Goal: Complete application form: Complete application form

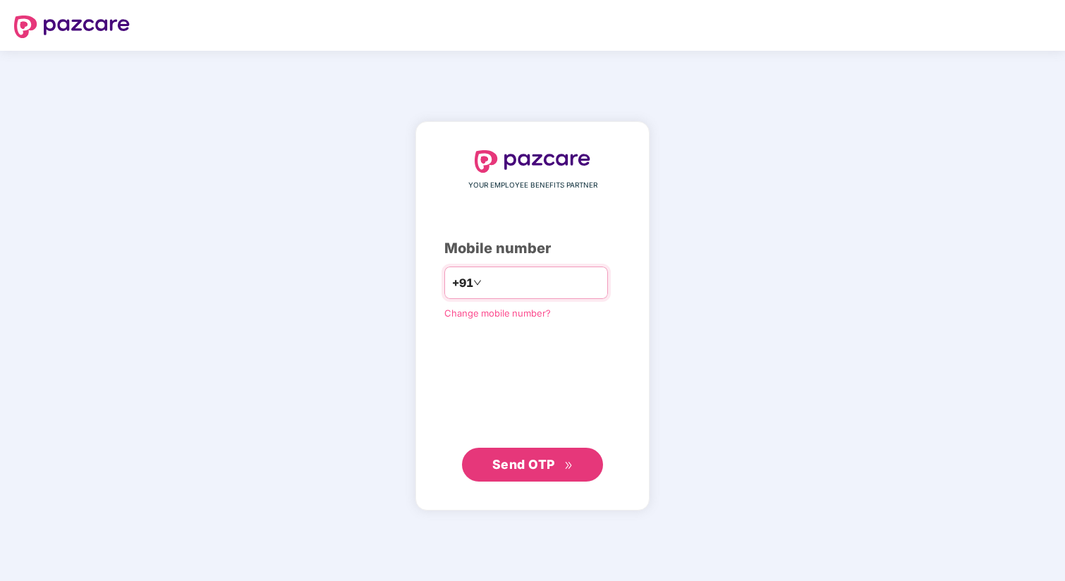
type input "**********"
click at [547, 458] on span "Send OTP" at bounding box center [523, 464] width 63 height 15
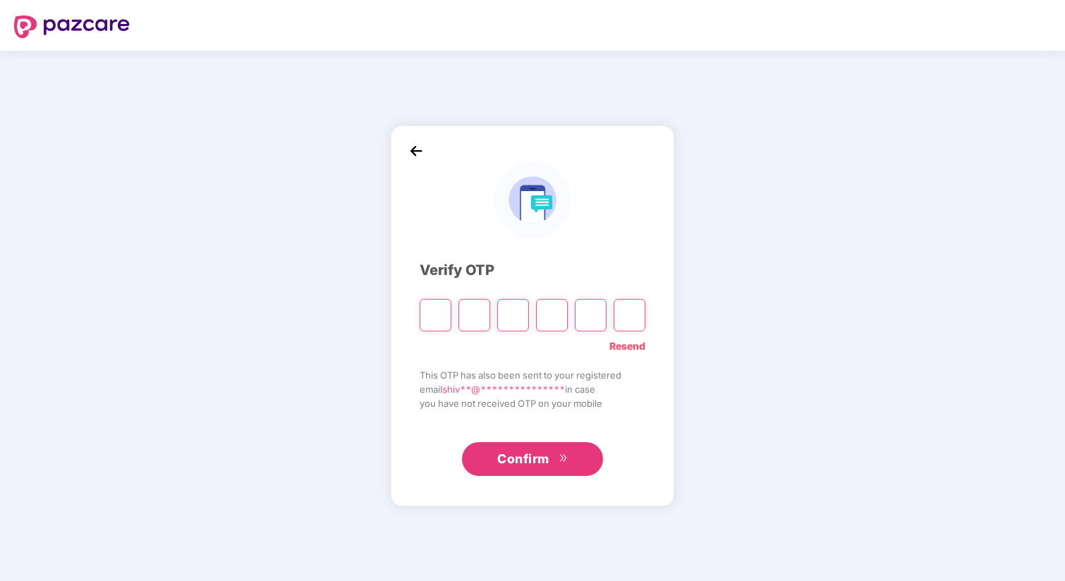
type input "*"
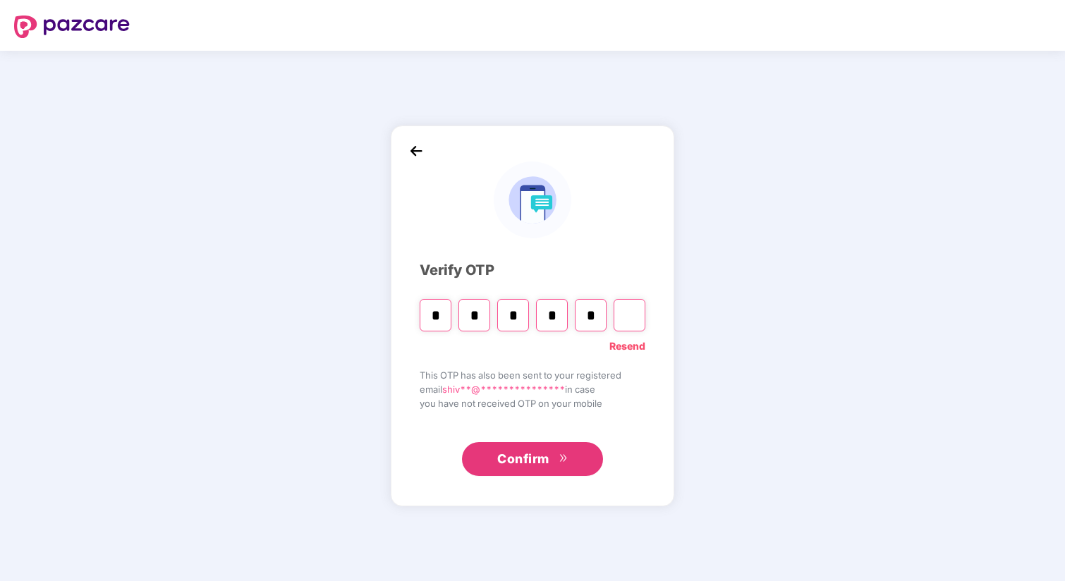
type input "*"
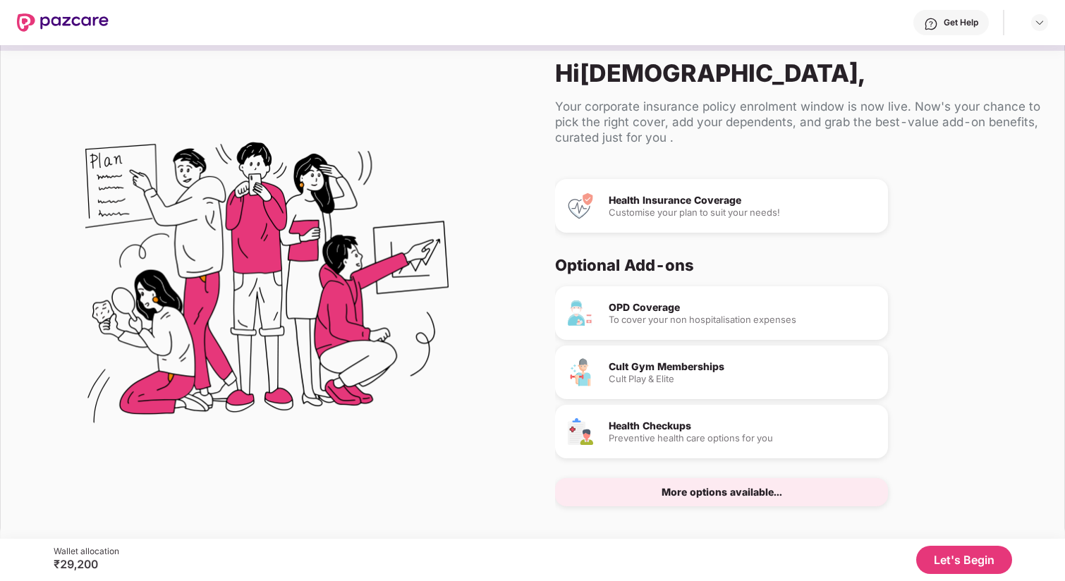
scroll to position [32, 0]
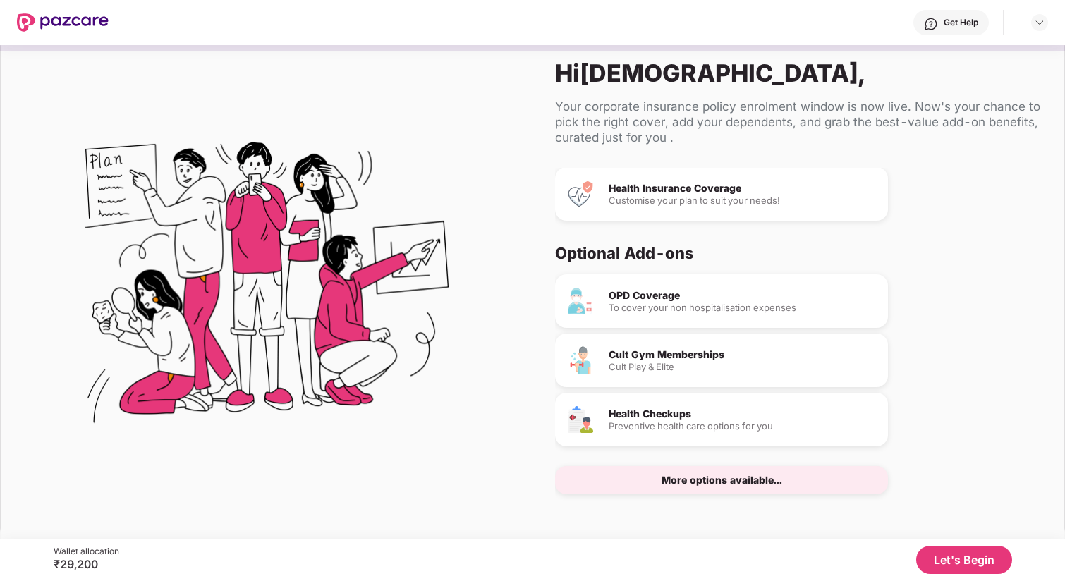
click at [994, 561] on button "Let's Begin" at bounding box center [964, 560] width 96 height 28
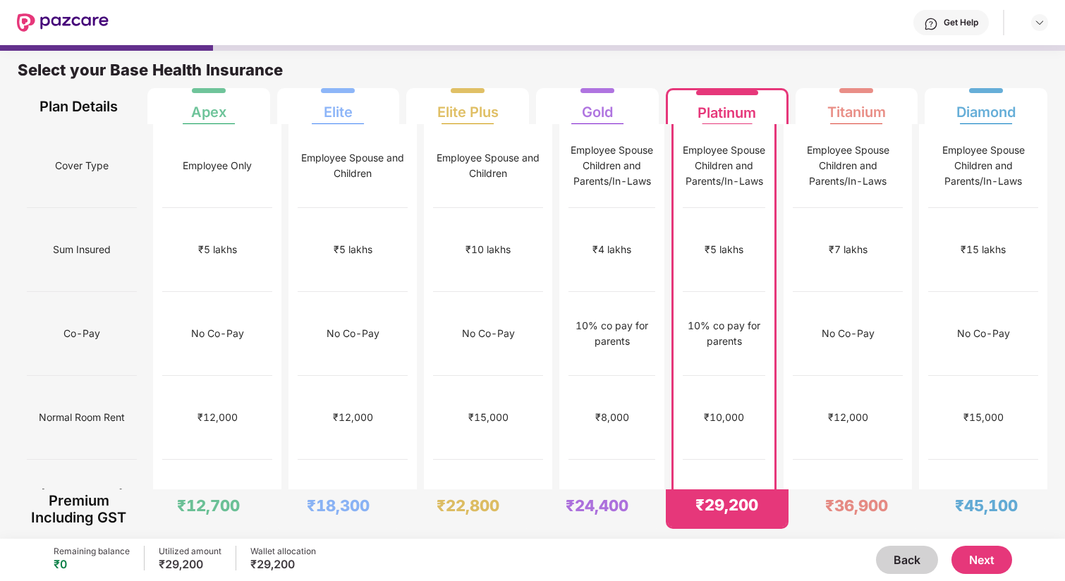
scroll to position [3, 0]
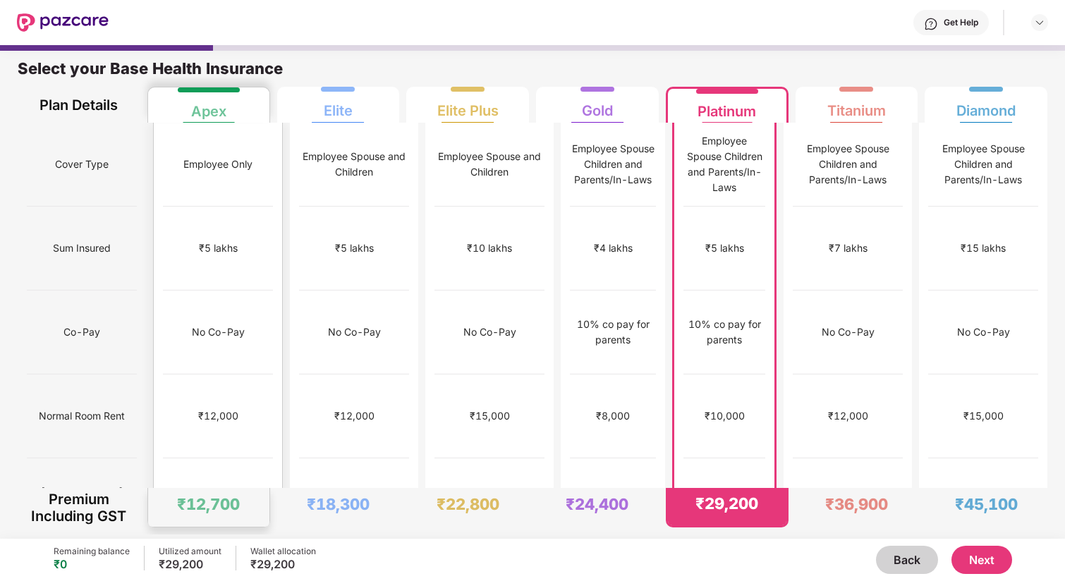
click at [194, 458] on div "No limit" at bounding box center [218, 500] width 110 height 84
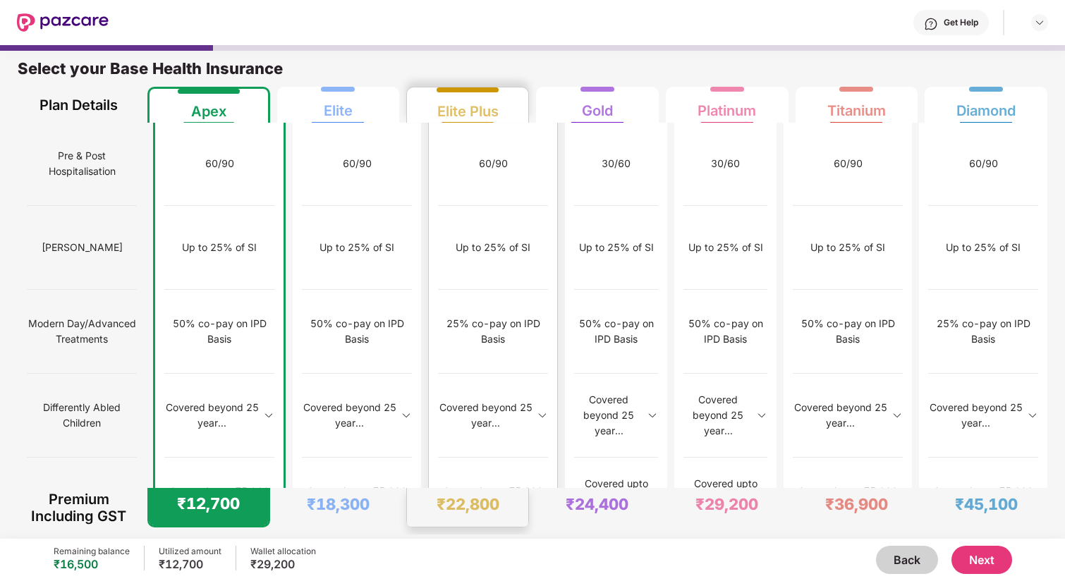
scroll to position [1345, 0]
click at [991, 558] on button "Next" at bounding box center [981, 560] width 61 height 28
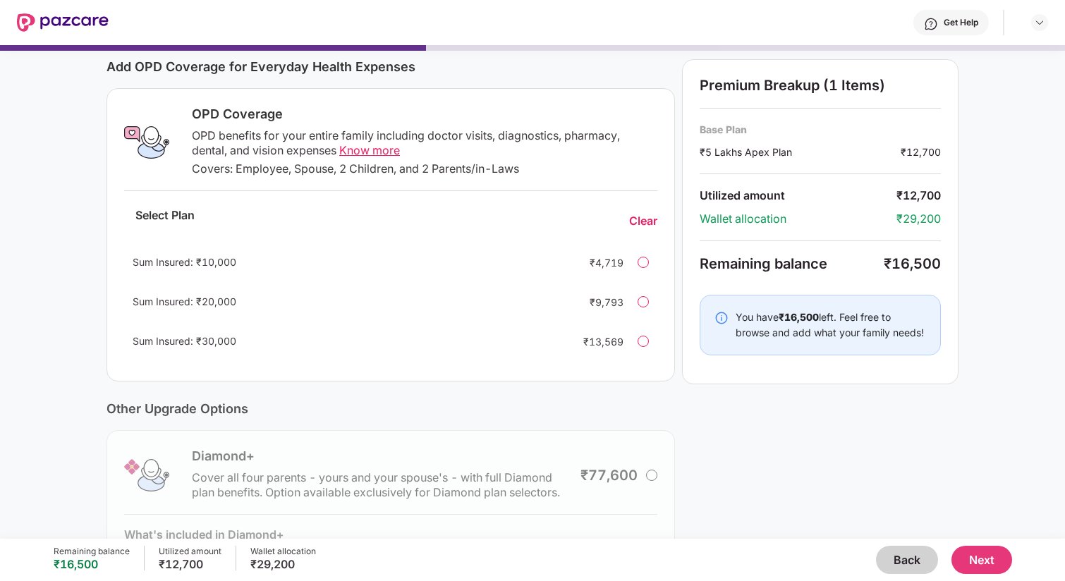
scroll to position [179, 0]
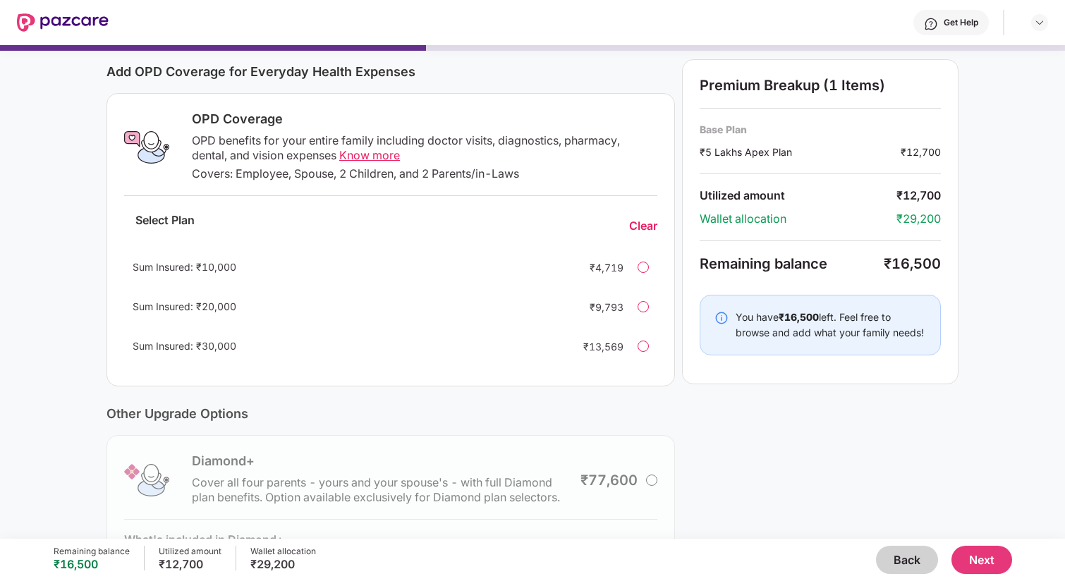
click at [364, 154] on span "Know more" at bounding box center [369, 155] width 61 height 14
click at [645, 343] on div at bounding box center [642, 346] width 11 height 11
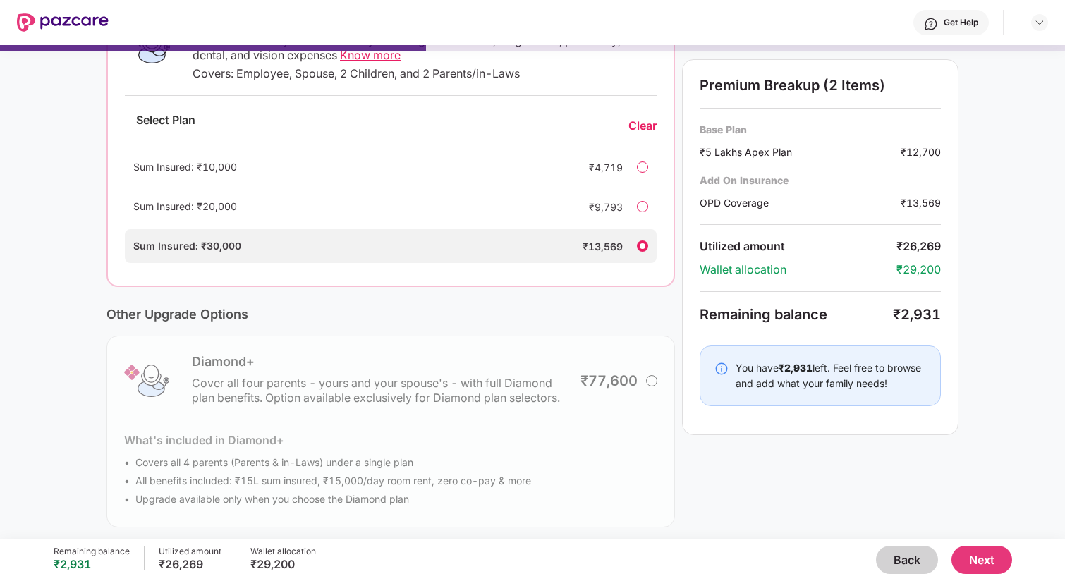
scroll to position [286, 0]
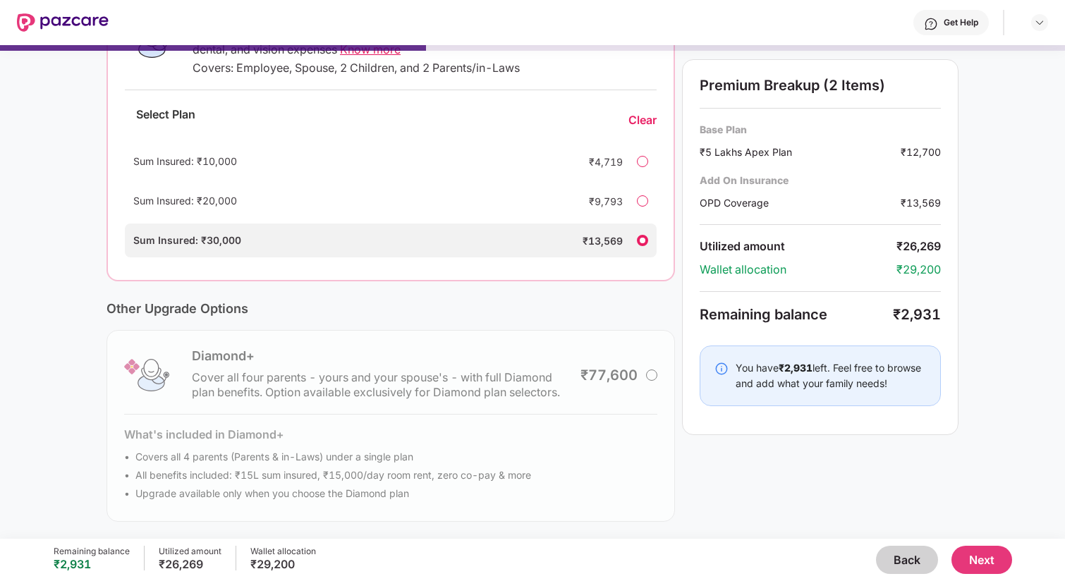
click at [985, 558] on button "Next" at bounding box center [981, 560] width 61 height 28
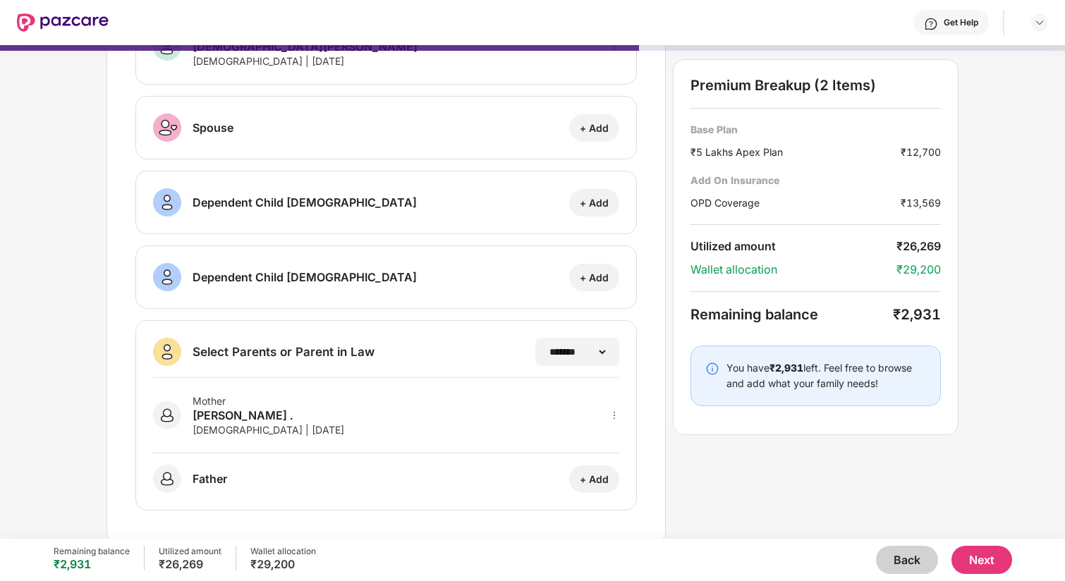
scroll to position [116, 0]
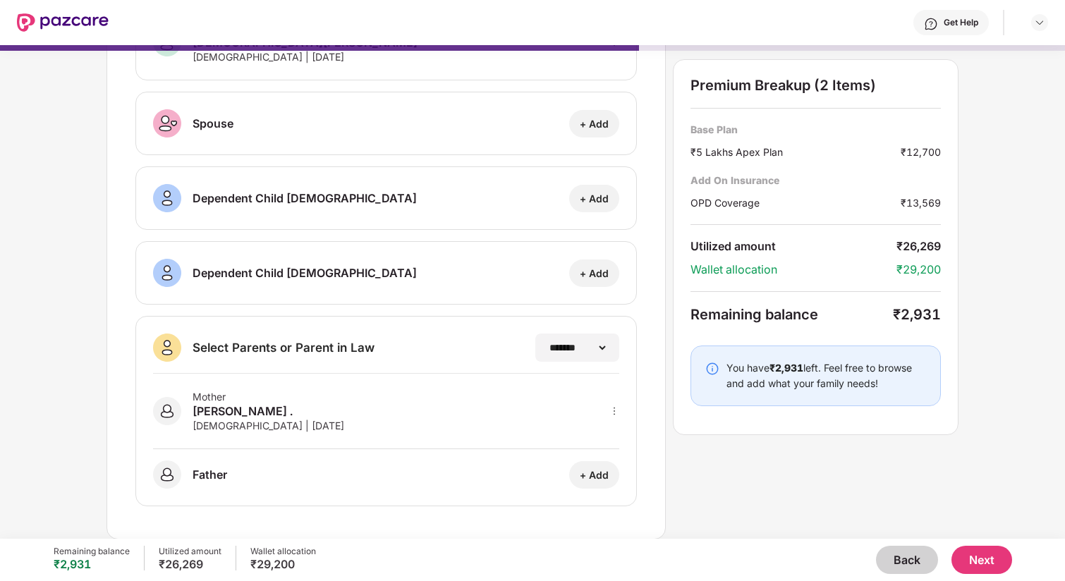
click at [989, 561] on button "Next" at bounding box center [981, 560] width 61 height 28
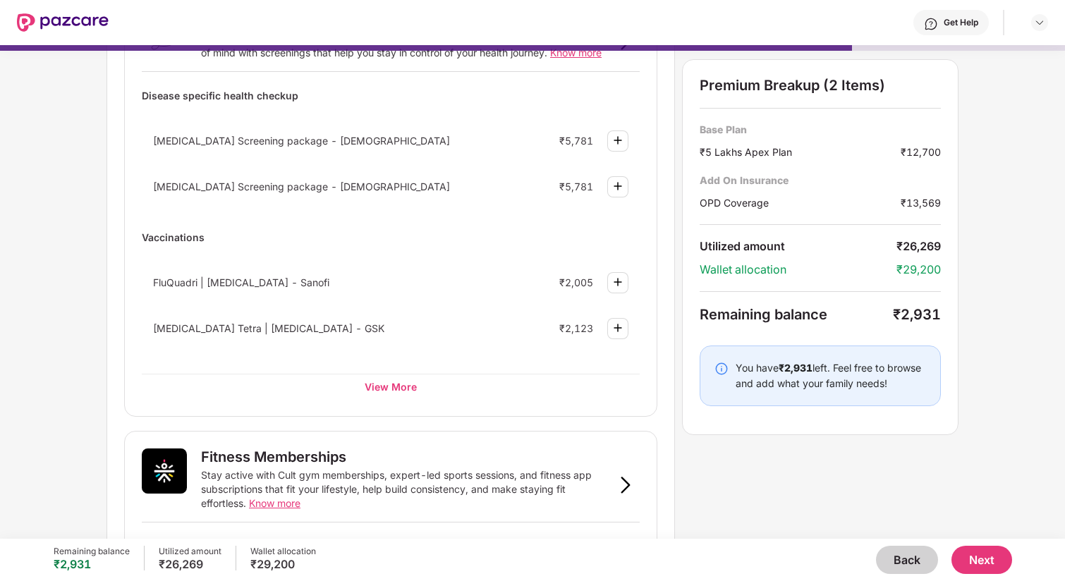
scroll to position [149, 0]
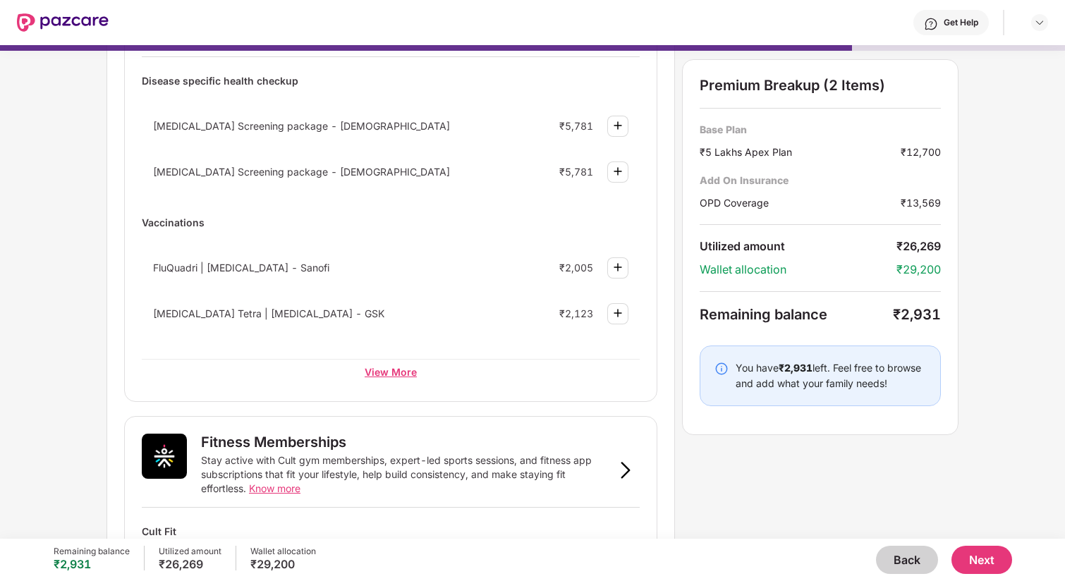
click at [395, 371] on div "View More" at bounding box center [391, 371] width 498 height 25
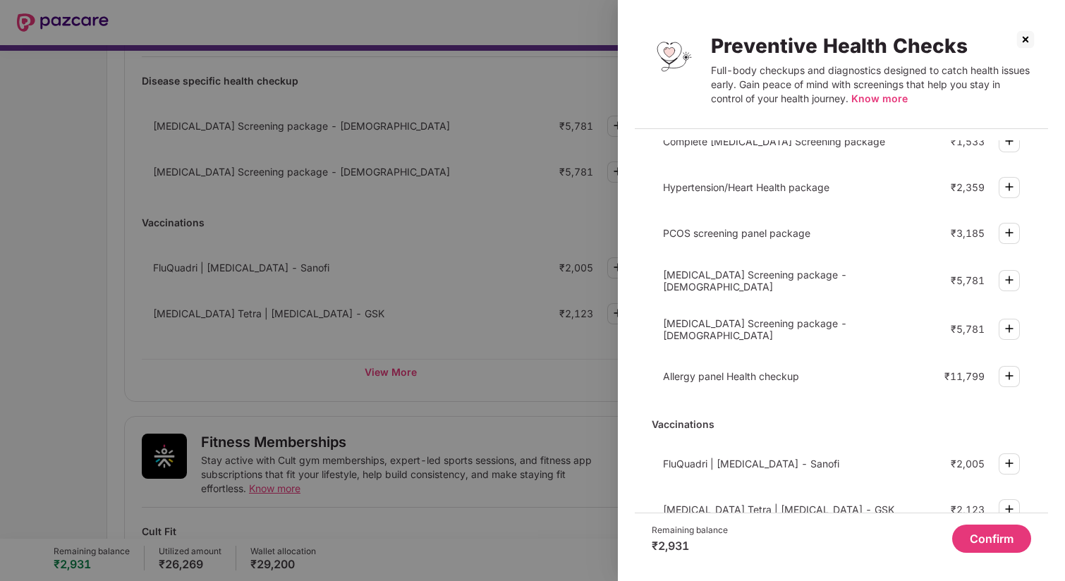
scroll to position [188, 0]
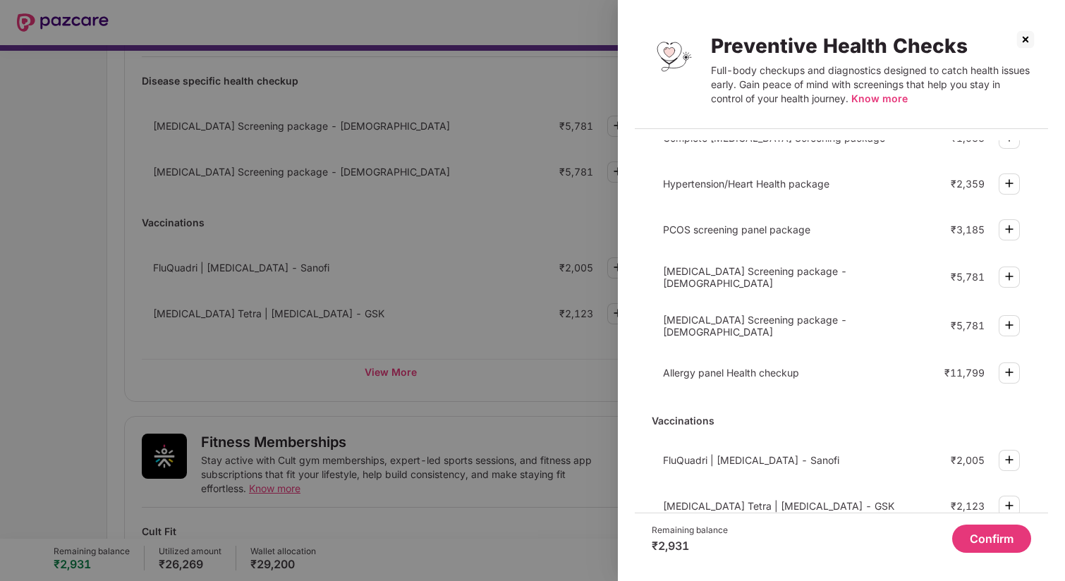
click at [445, 368] on div at bounding box center [532, 290] width 1065 height 581
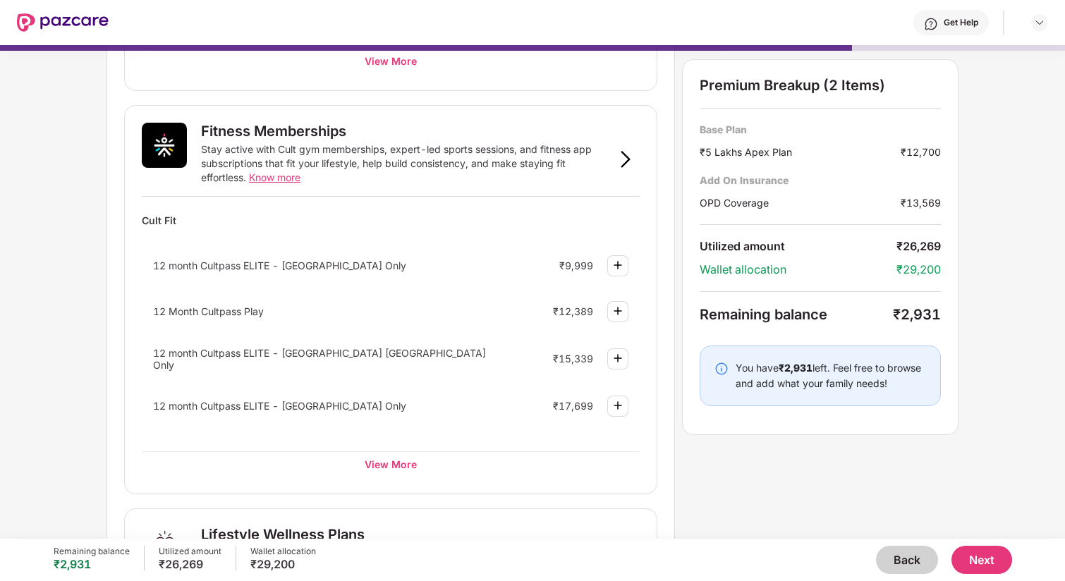
scroll to position [470, 0]
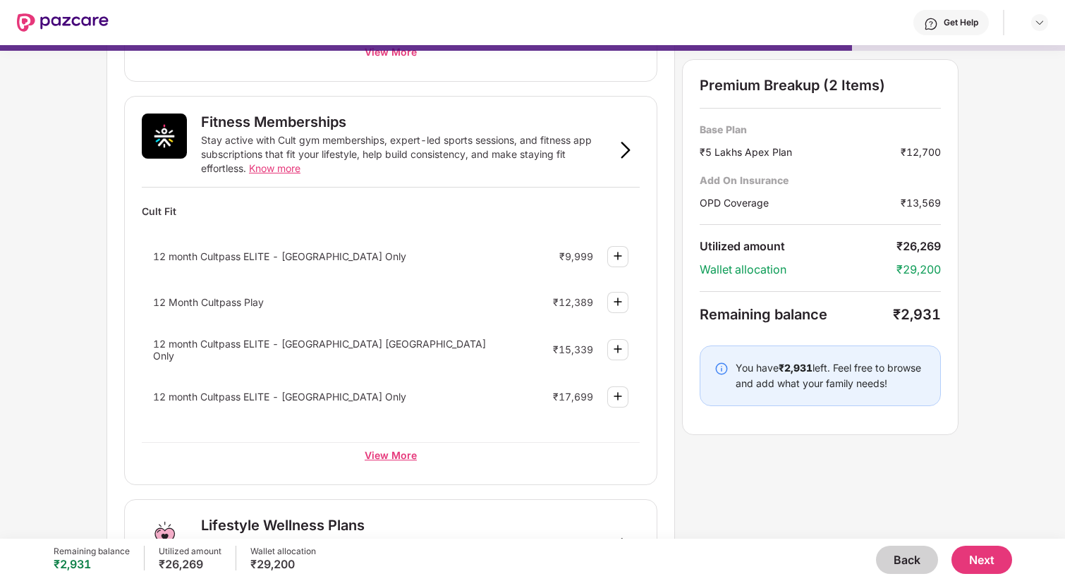
click at [402, 451] on div "View More" at bounding box center [391, 454] width 498 height 25
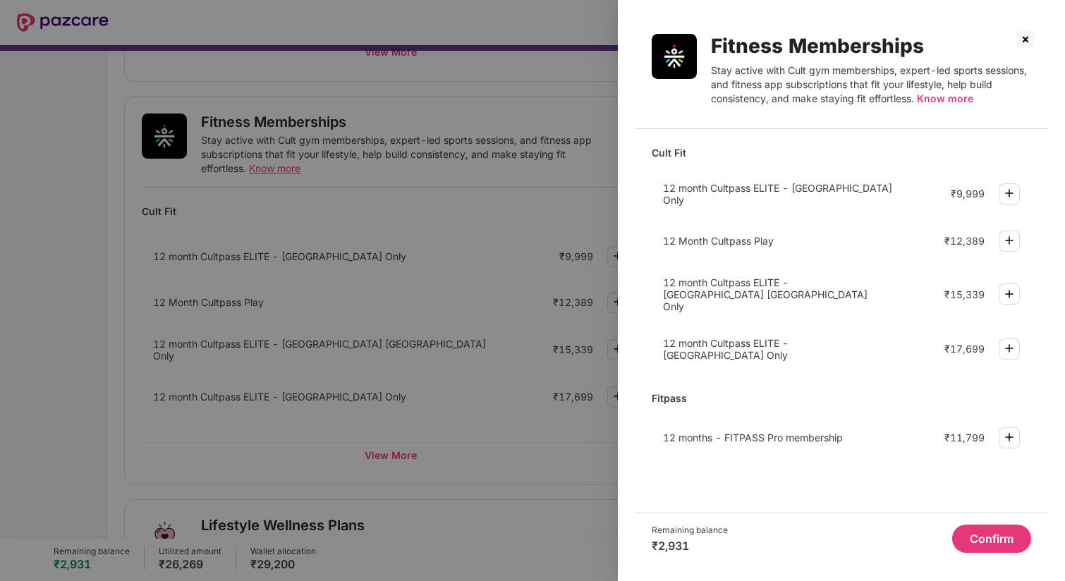
click at [948, 103] on span "Know more" at bounding box center [945, 98] width 56 height 12
click at [1015, 193] on img at bounding box center [1009, 193] width 17 height 17
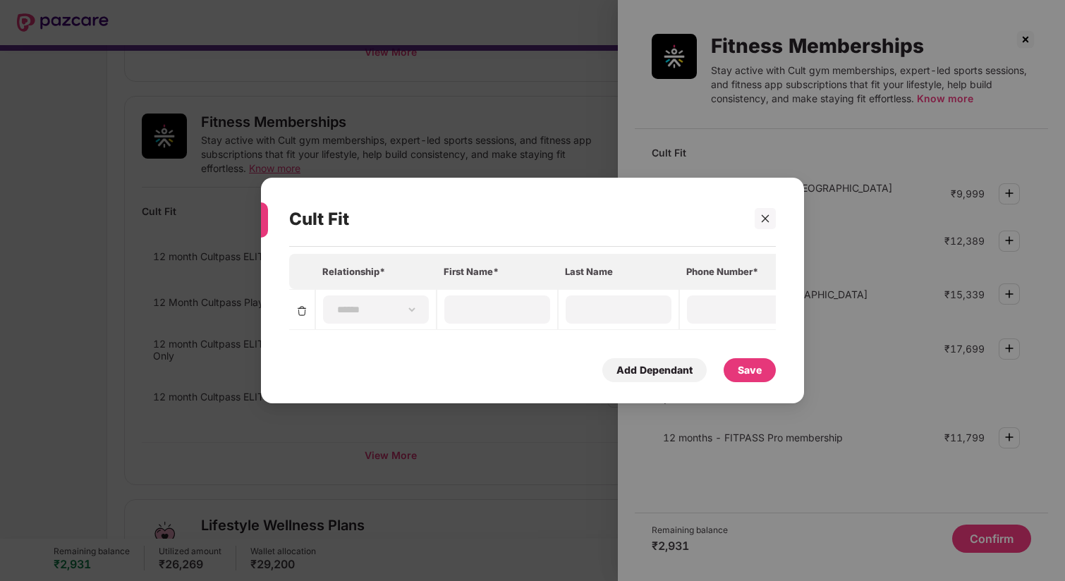
click at [817, 219] on div "**********" at bounding box center [532, 290] width 1065 height 581
click at [764, 216] on icon "close" at bounding box center [765, 219] width 10 height 10
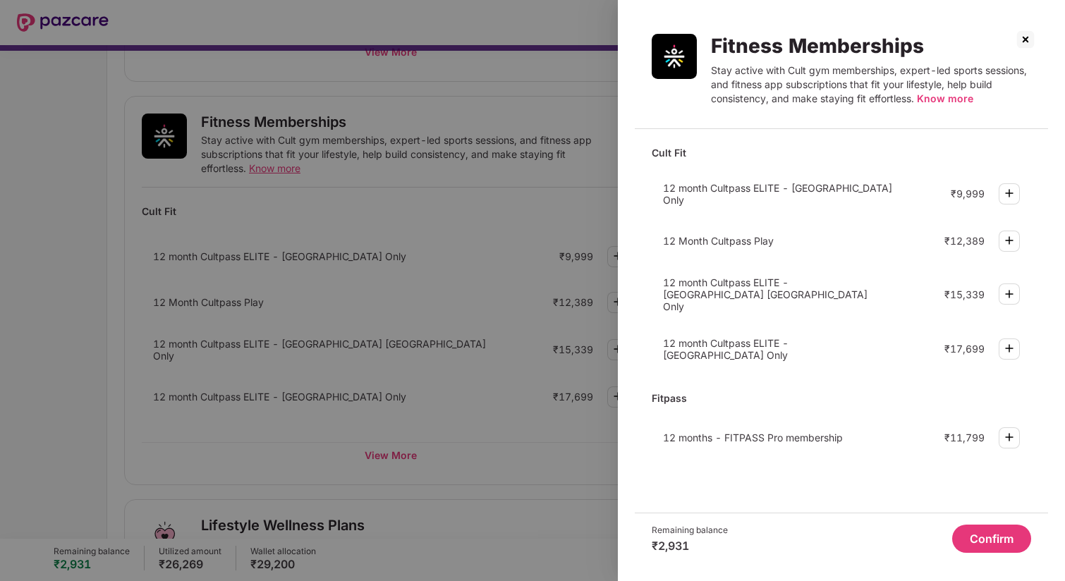
click at [1013, 190] on img at bounding box center [1009, 193] width 17 height 17
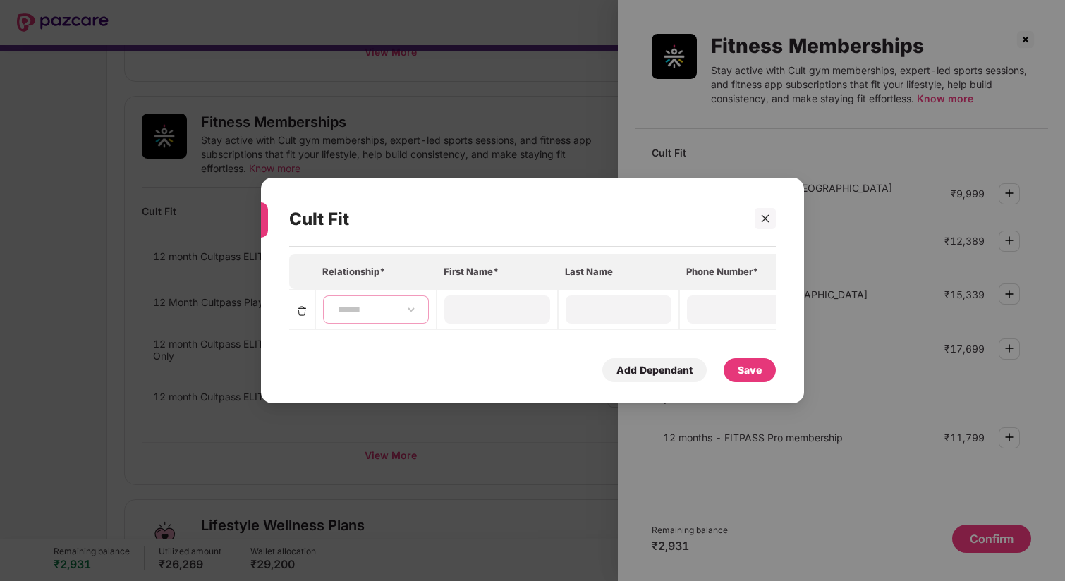
click at [397, 304] on select "**********" at bounding box center [376, 309] width 82 height 11
select select "****"
type input "******"
type input "*****"
type input "**********"
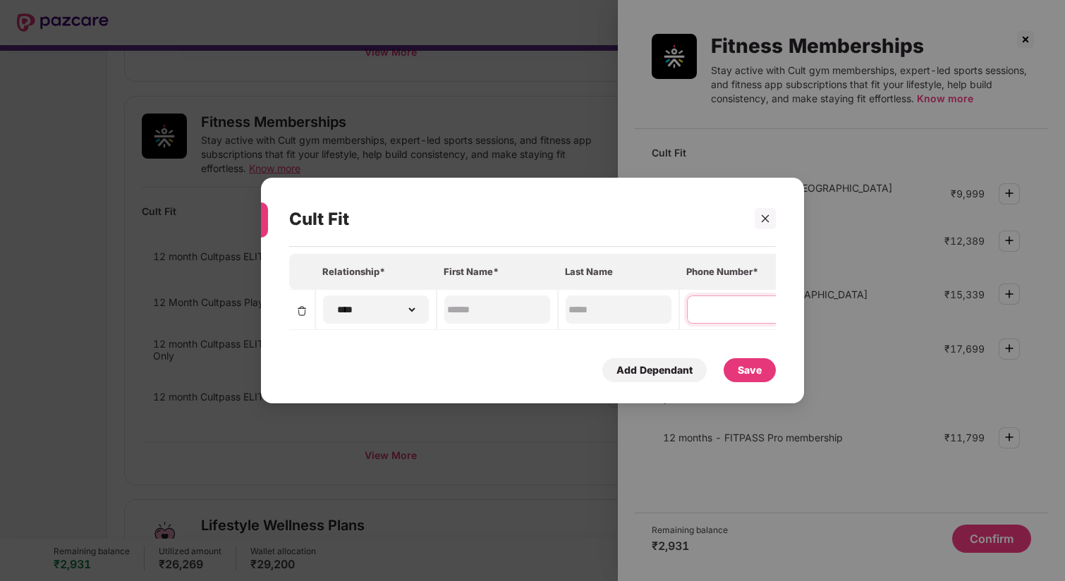
click at [729, 315] on input at bounding box center [740, 310] width 102 height 15
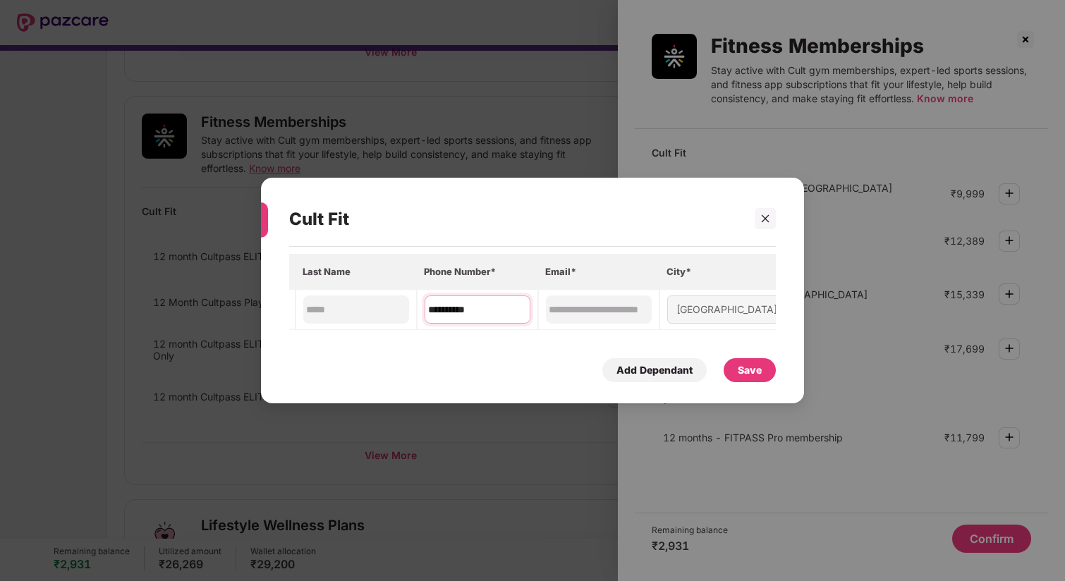
type input "**********"
click at [754, 368] on div "Save" at bounding box center [750, 370] width 24 height 16
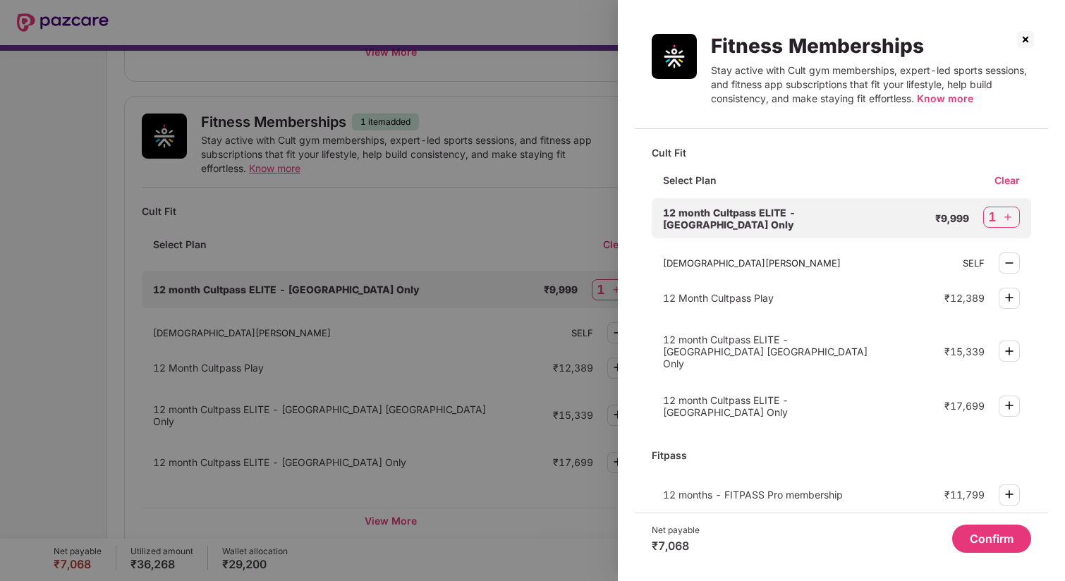
click at [992, 539] on button "Confirm" at bounding box center [991, 539] width 79 height 28
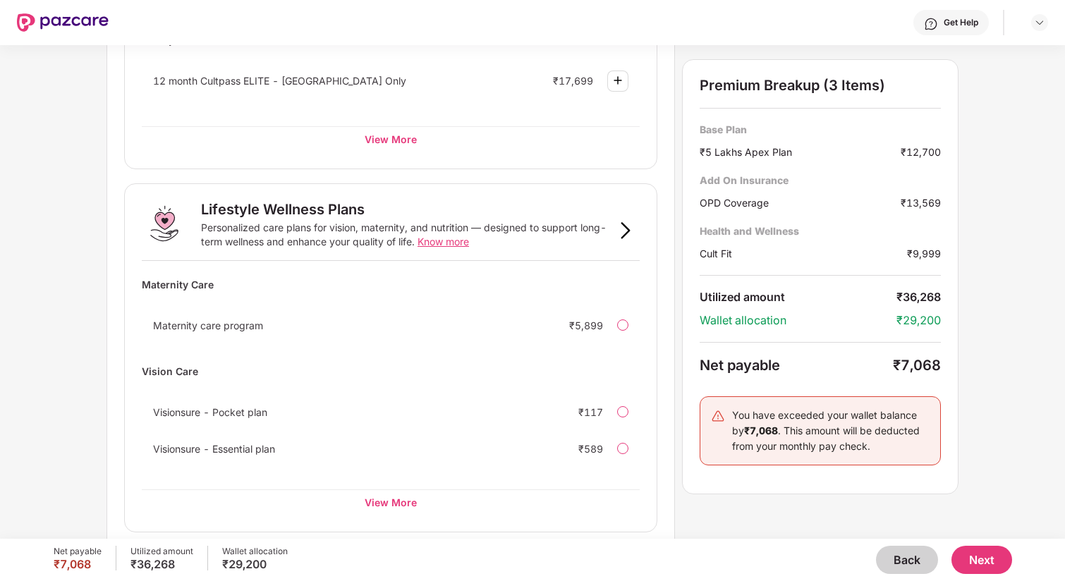
scroll to position [860, 0]
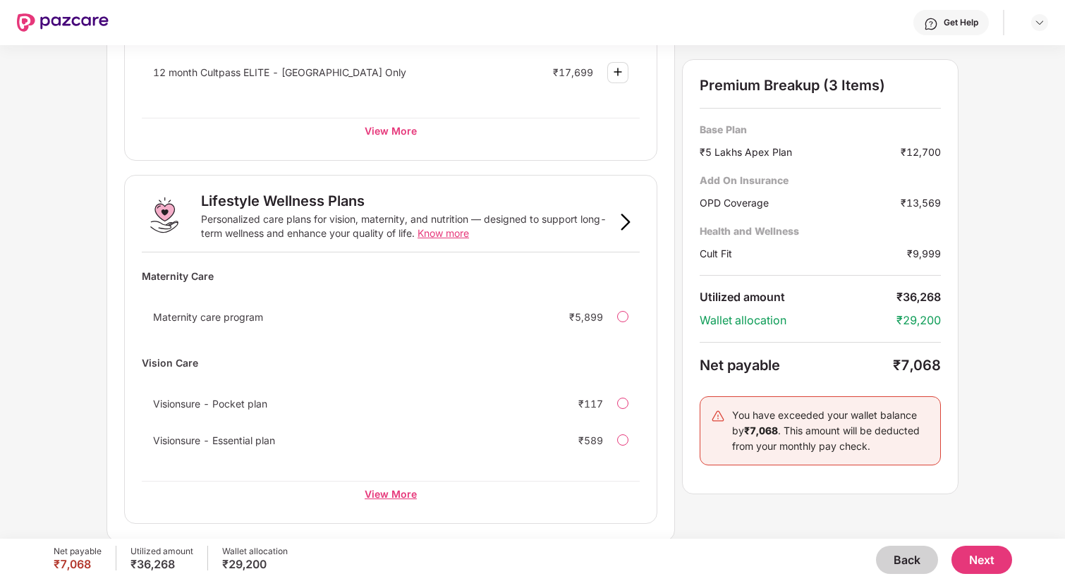
click at [396, 483] on div "View More" at bounding box center [391, 493] width 498 height 25
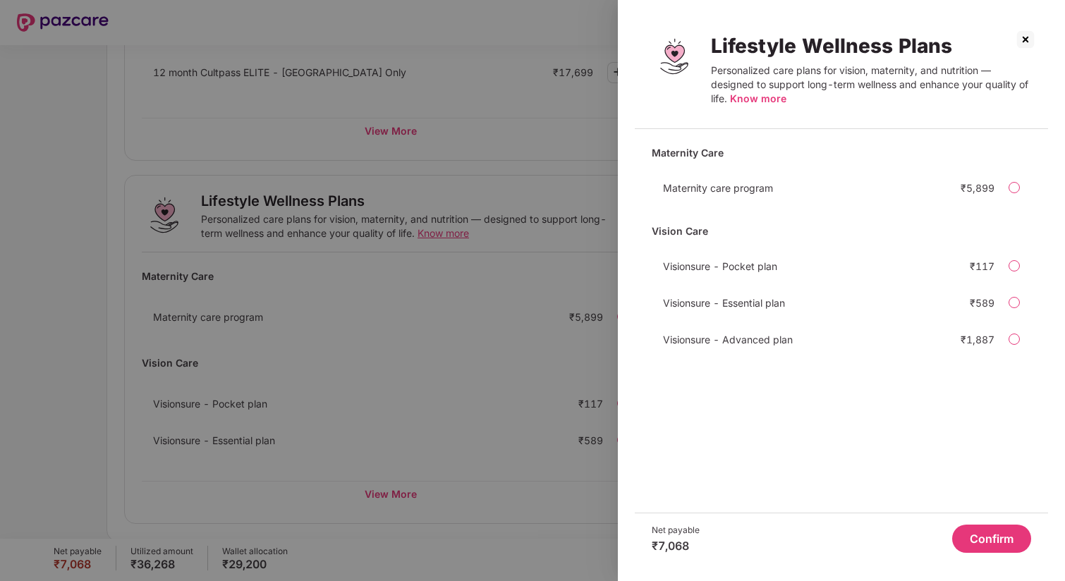
click at [778, 94] on span "Know more" at bounding box center [758, 98] width 56 height 12
click at [536, 182] on div at bounding box center [532, 290] width 1065 height 581
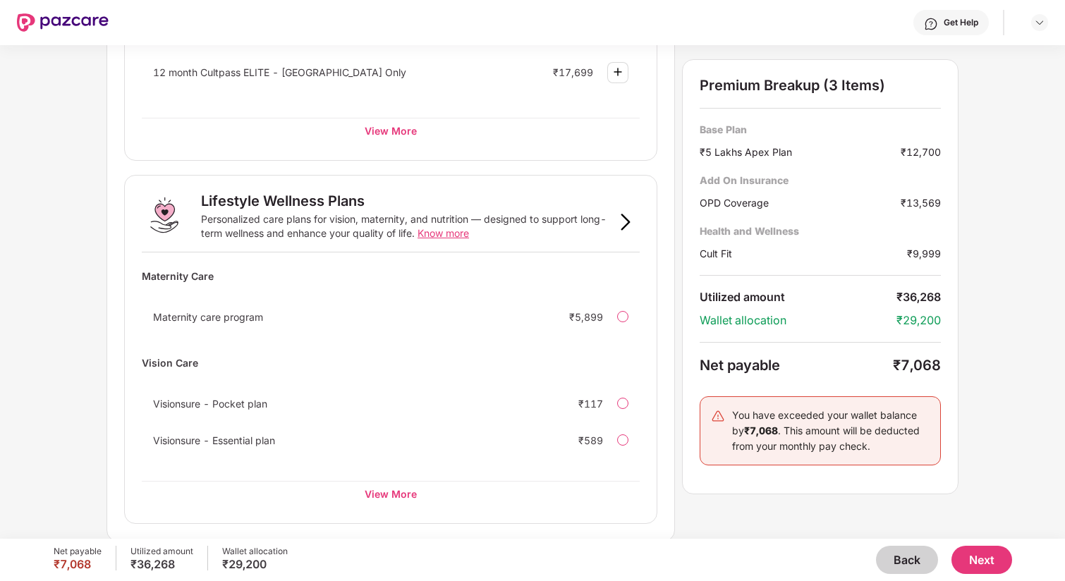
click at [994, 561] on button "Next" at bounding box center [981, 560] width 61 height 28
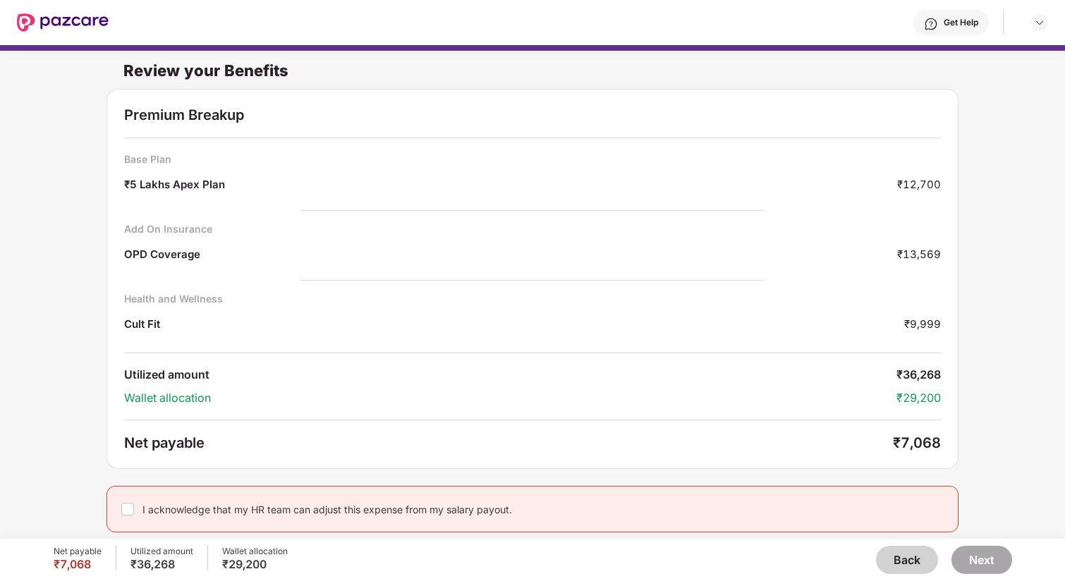
scroll to position [7, 0]
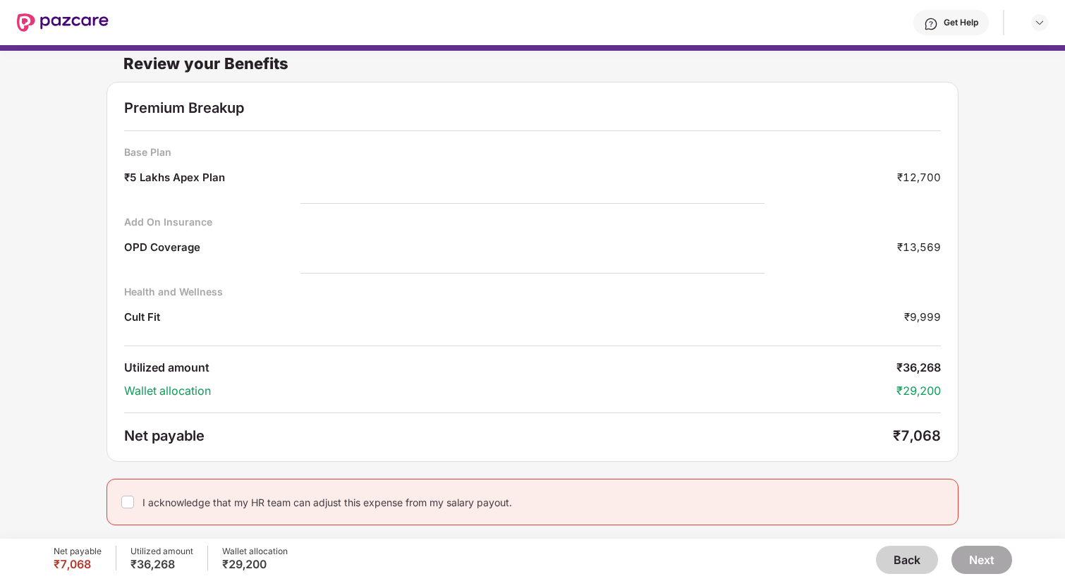
click at [910, 558] on button "Back" at bounding box center [907, 560] width 62 height 28
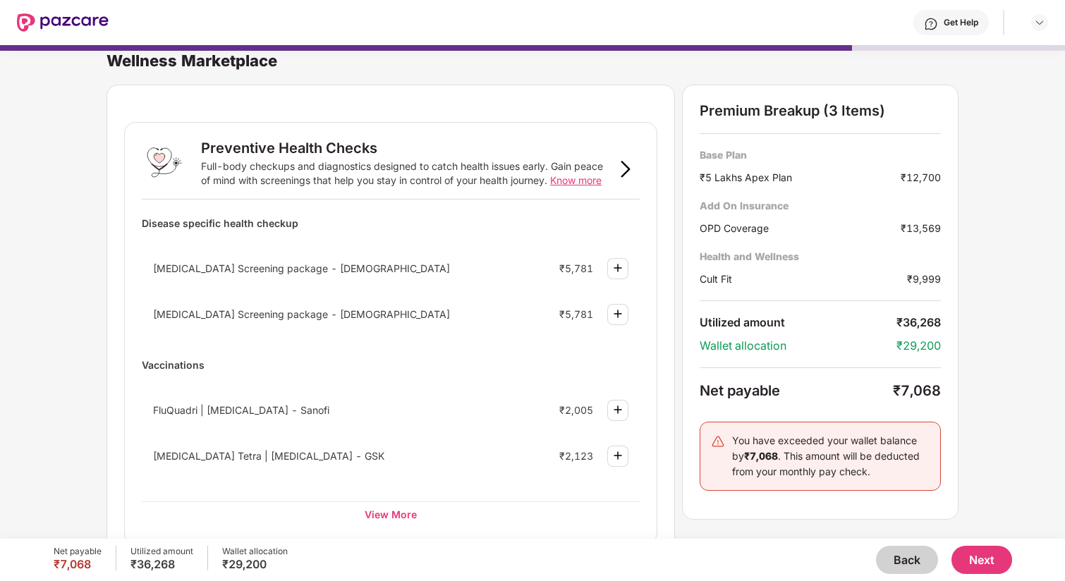
click at [910, 558] on button "Back" at bounding box center [907, 560] width 62 height 28
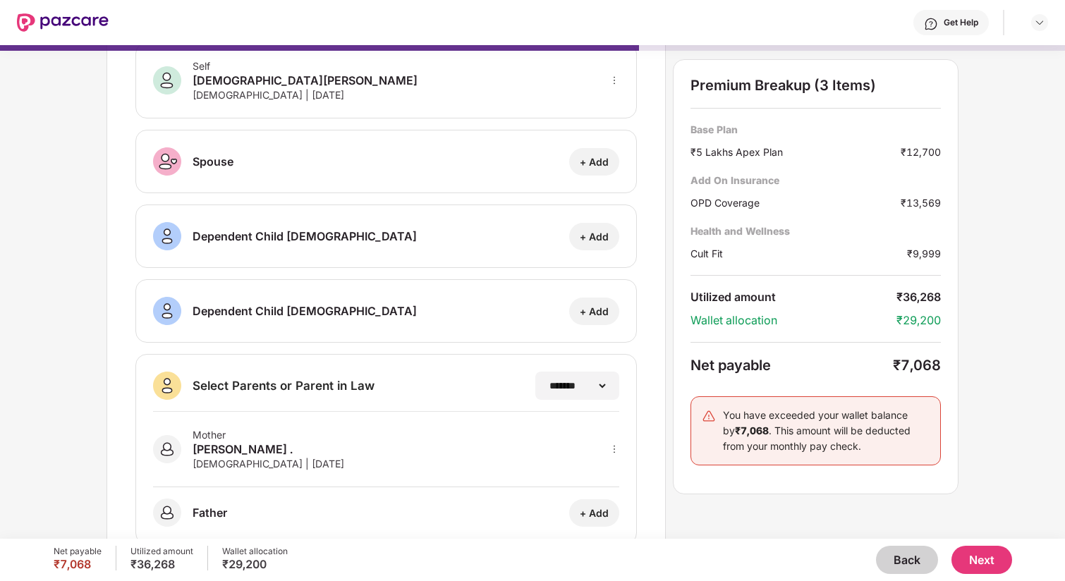
scroll to position [116, 0]
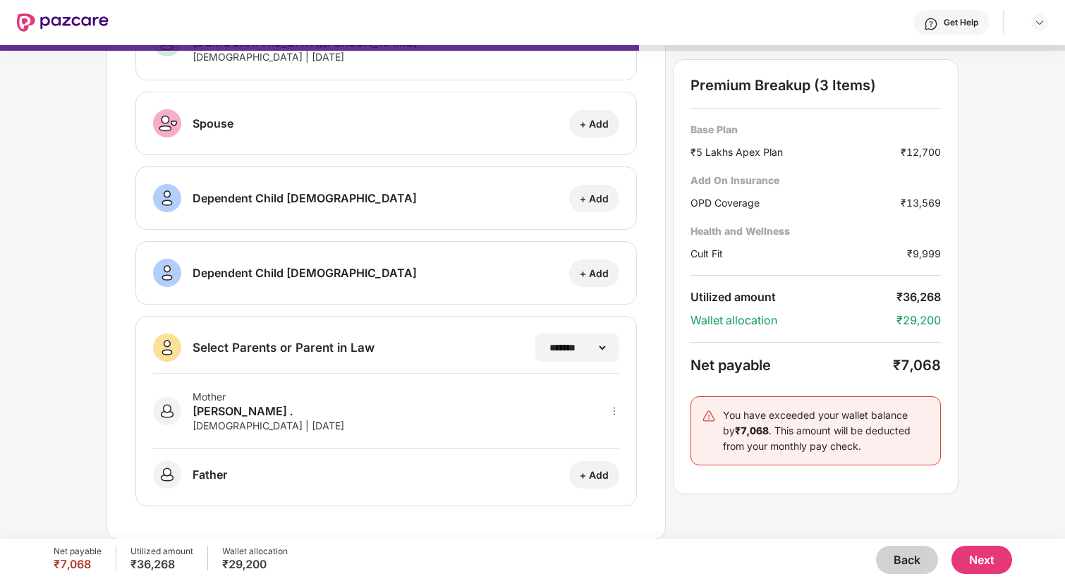
click at [901, 559] on button "Back" at bounding box center [907, 560] width 62 height 28
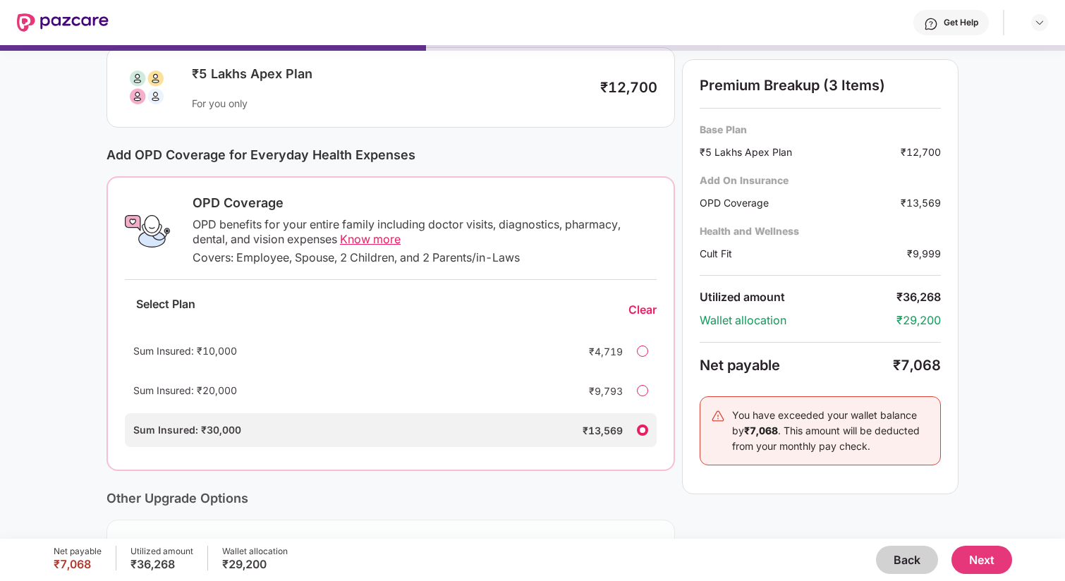
scroll to position [90, 0]
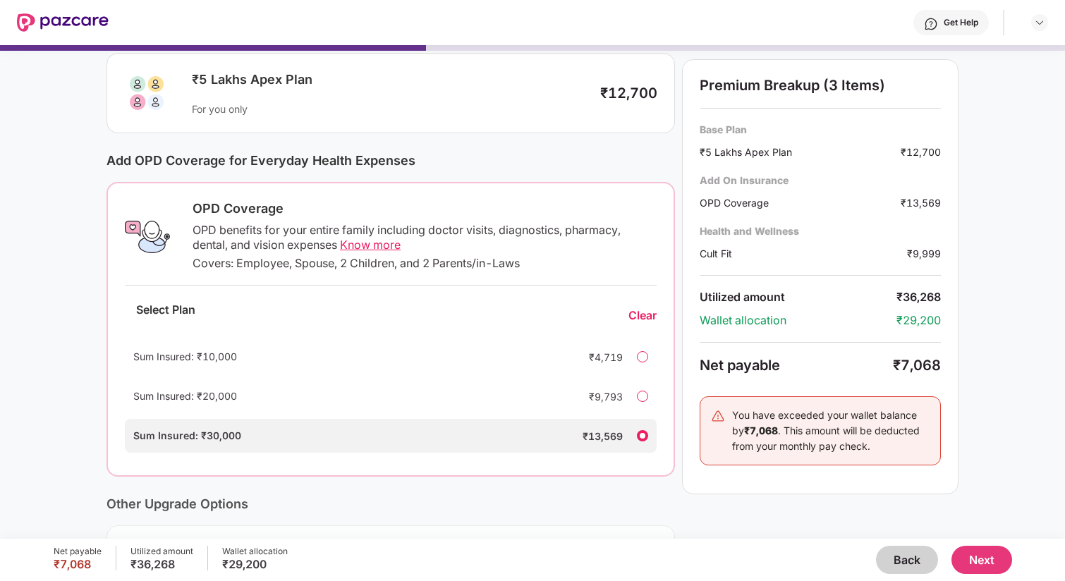
click at [634, 396] on div "Sum Insured: ₹20,000 ₹9,793" at bounding box center [391, 396] width 532 height 34
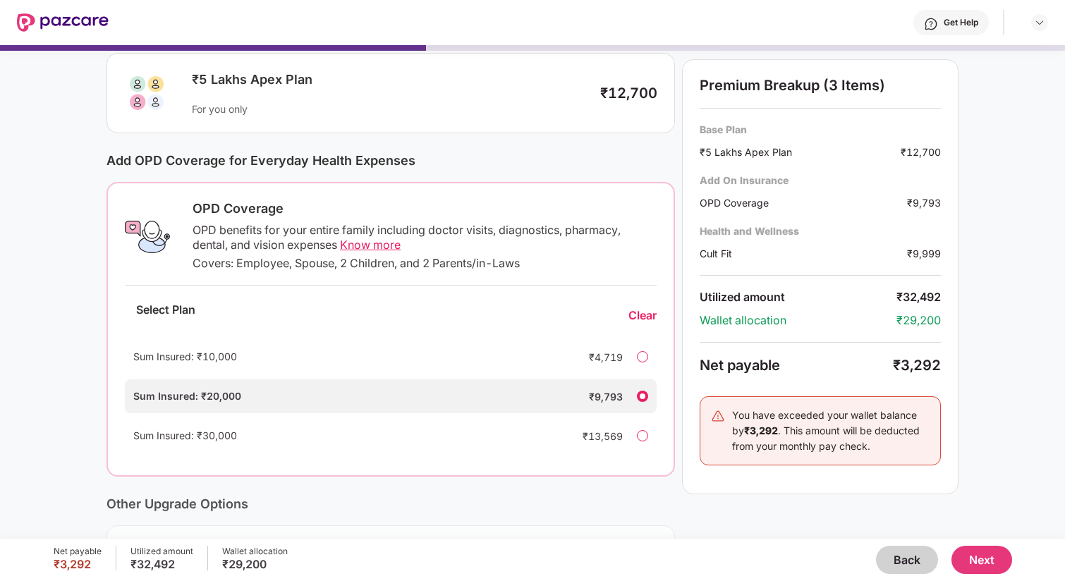
click at [909, 560] on button "Back" at bounding box center [907, 560] width 62 height 28
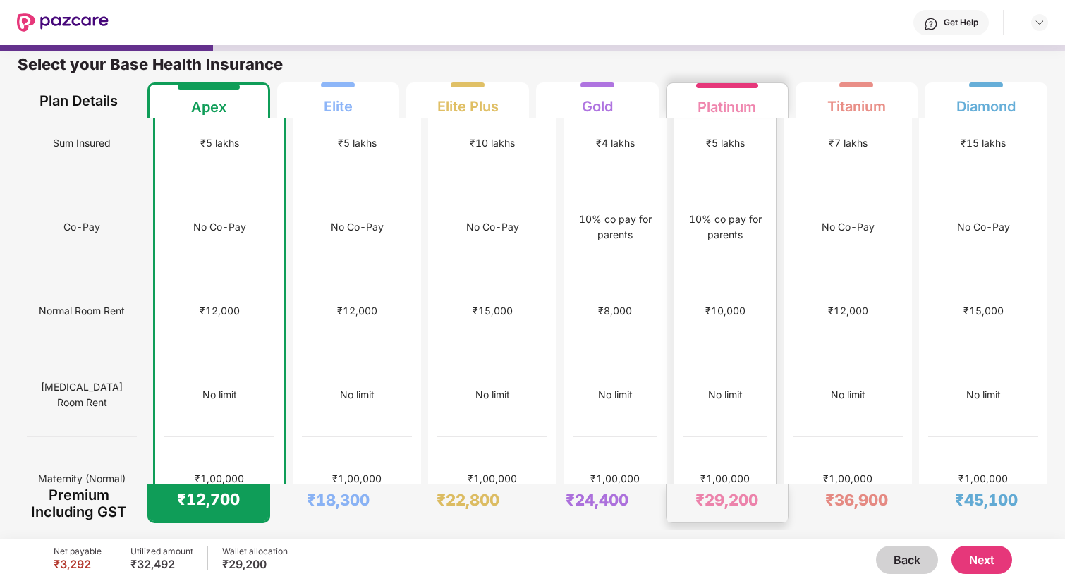
scroll to position [0, 0]
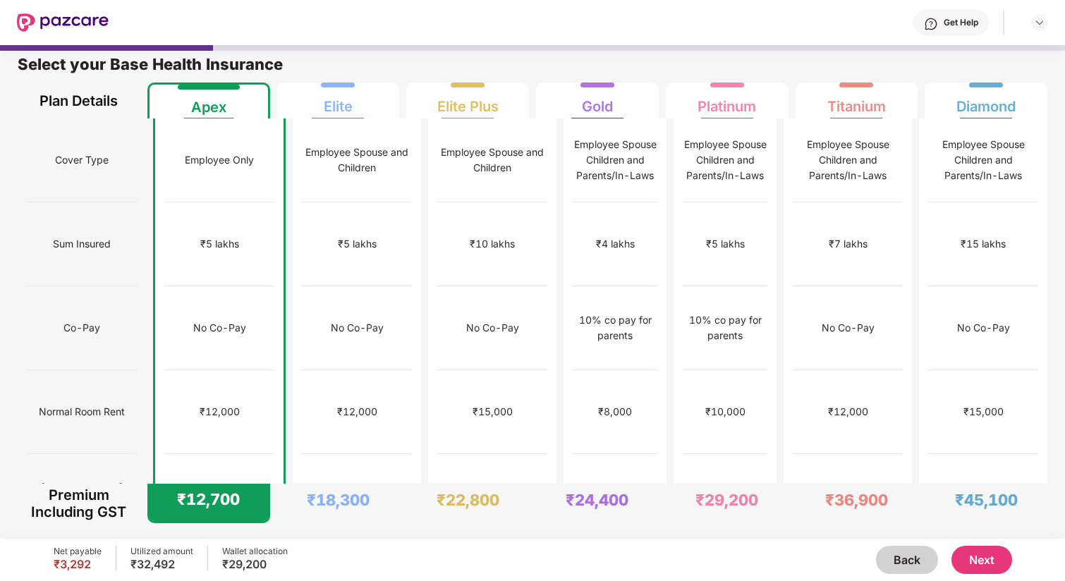
click at [972, 561] on button "Next" at bounding box center [981, 560] width 61 height 28
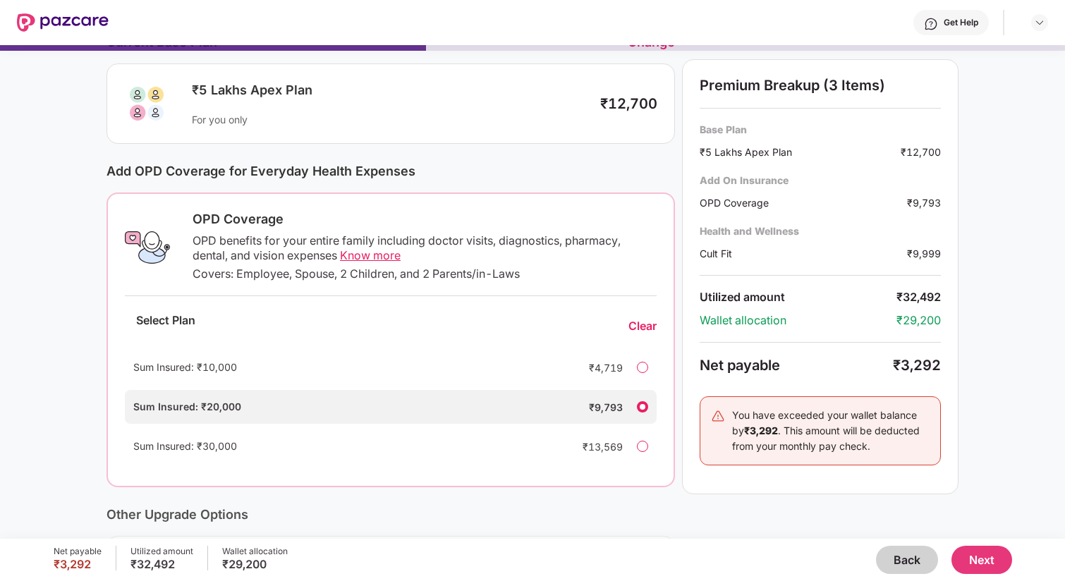
scroll to position [85, 0]
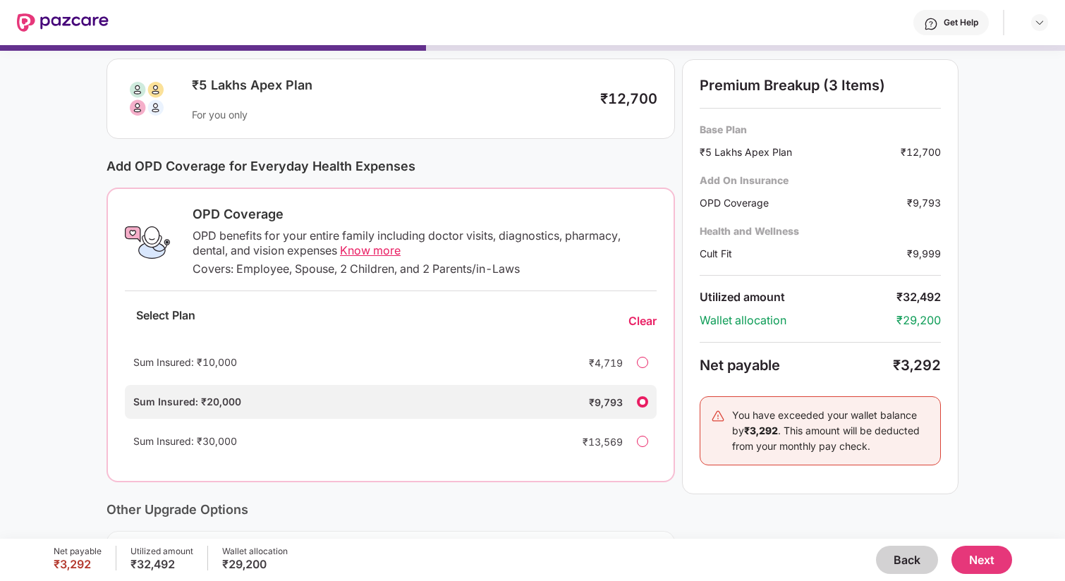
click at [640, 362] on div at bounding box center [642, 362] width 11 height 11
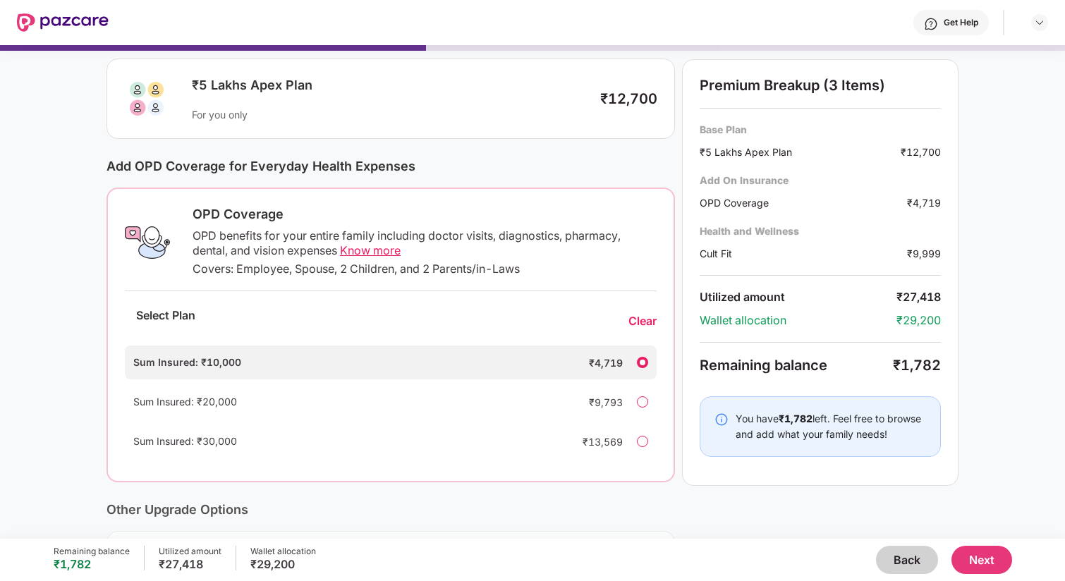
click at [374, 250] on span "Know more" at bounding box center [370, 250] width 61 height 14
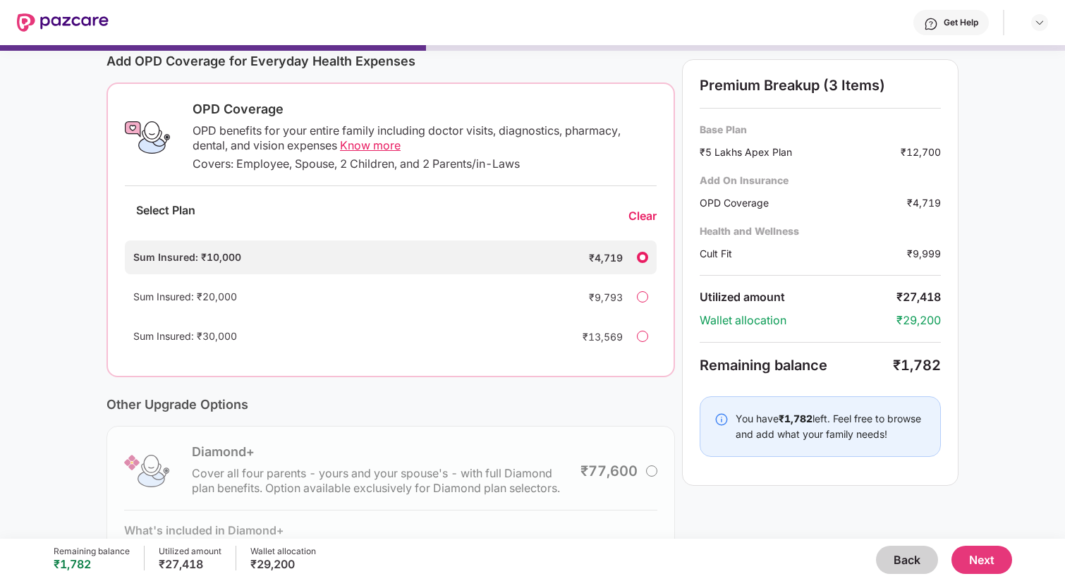
scroll to position [190, 0]
click at [982, 559] on button "Next" at bounding box center [981, 560] width 61 height 28
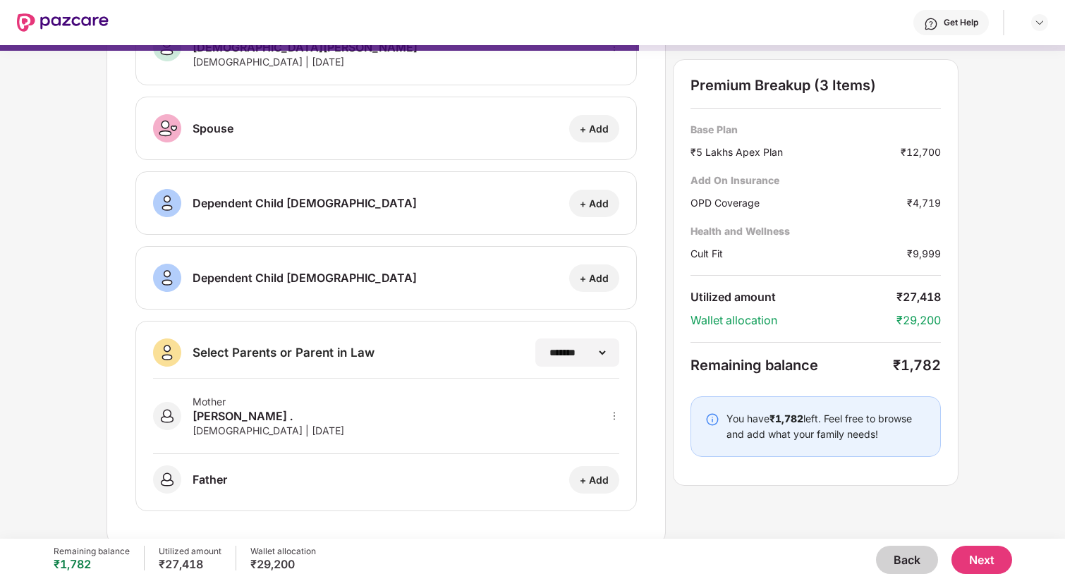
scroll to position [116, 0]
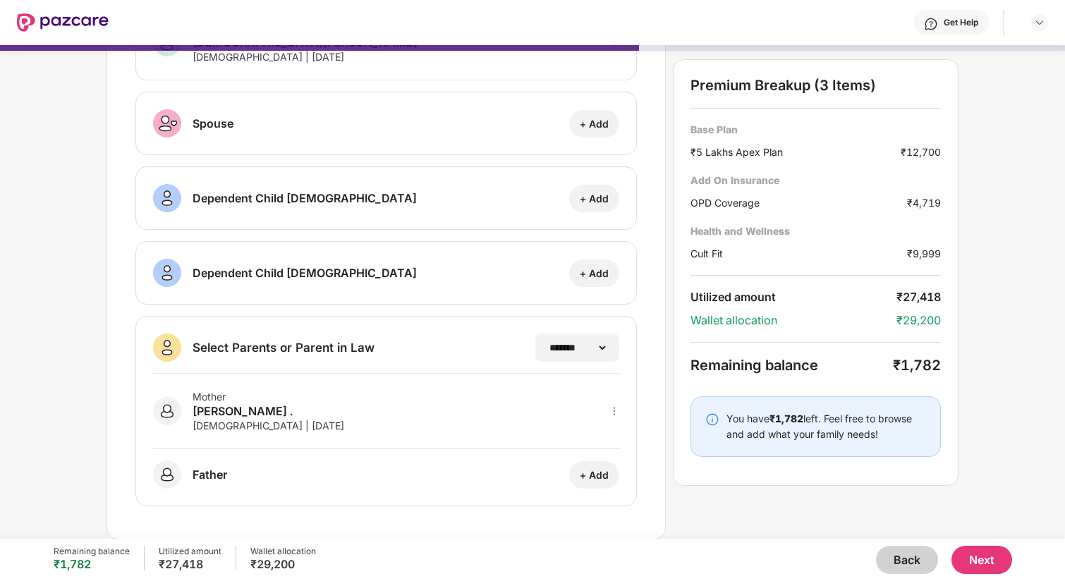
click at [613, 410] on icon "more" at bounding box center [614, 411] width 10 height 10
click at [508, 407] on div "Mother [PERSON_NAME] . [DEMOGRAPHIC_DATA] | [DATE]" at bounding box center [386, 411] width 466 height 75
click at [979, 552] on button "Next" at bounding box center [981, 560] width 61 height 28
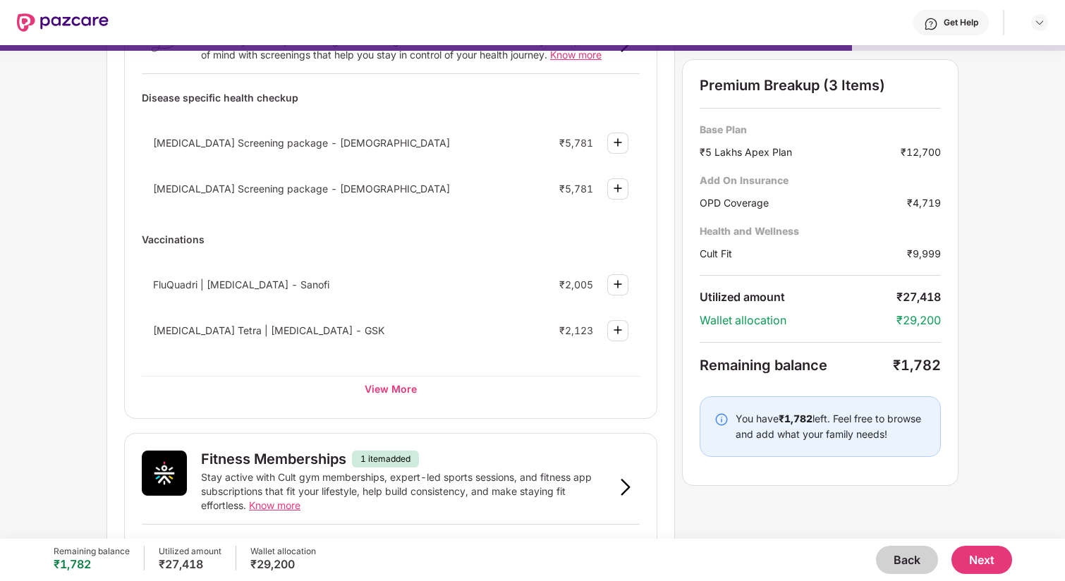
scroll to position [140, 0]
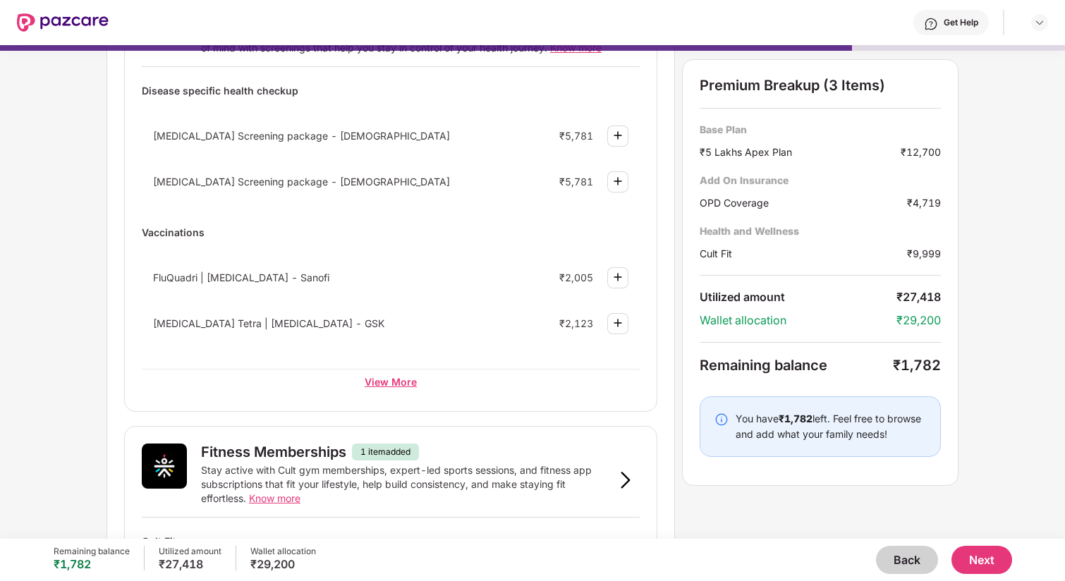
click at [389, 385] on div "View More" at bounding box center [391, 381] width 498 height 25
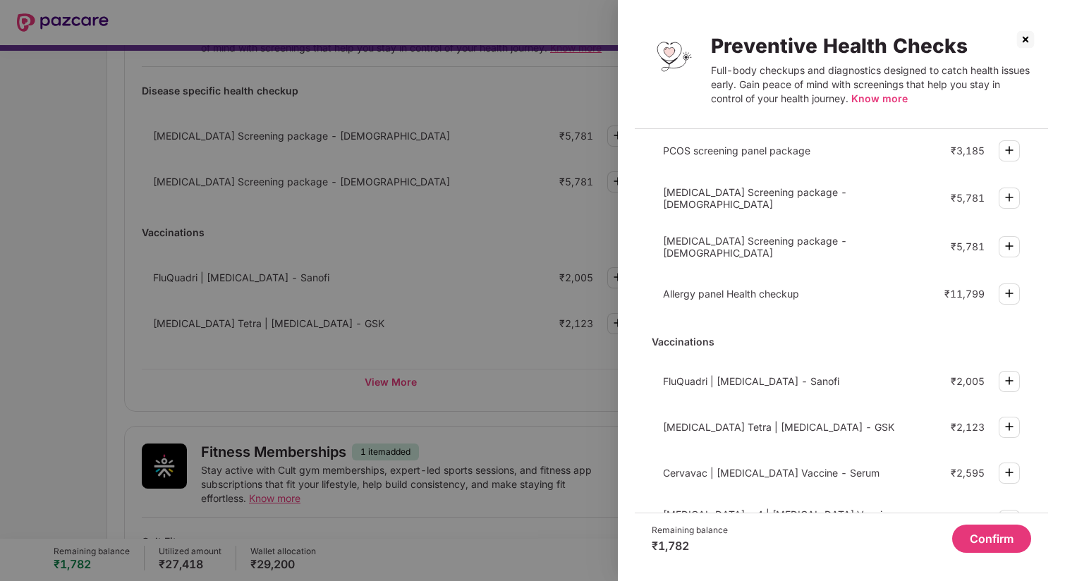
scroll to position [271, 0]
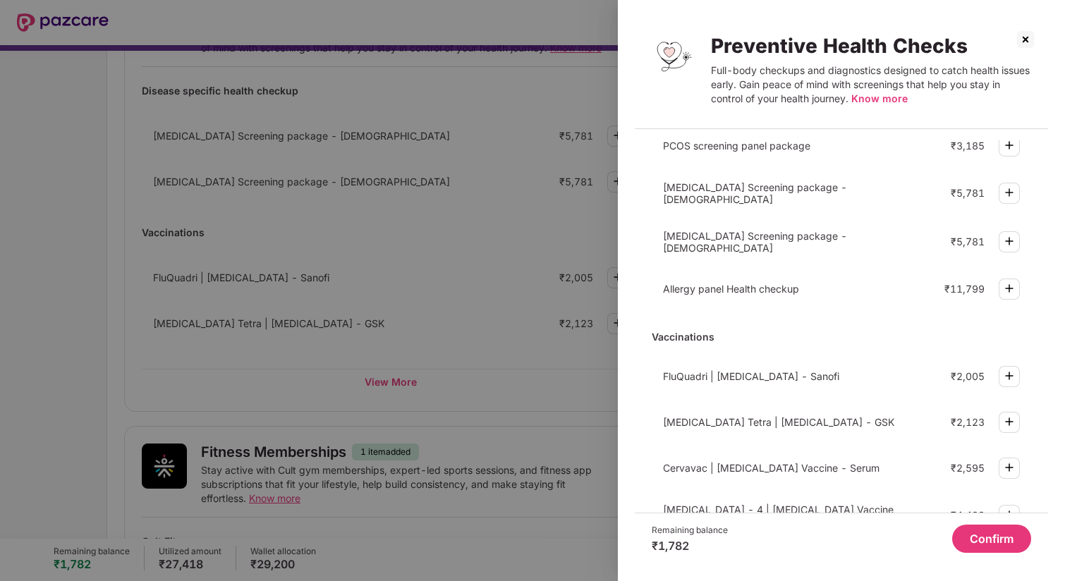
click at [878, 101] on span "Know more" at bounding box center [879, 98] width 56 height 12
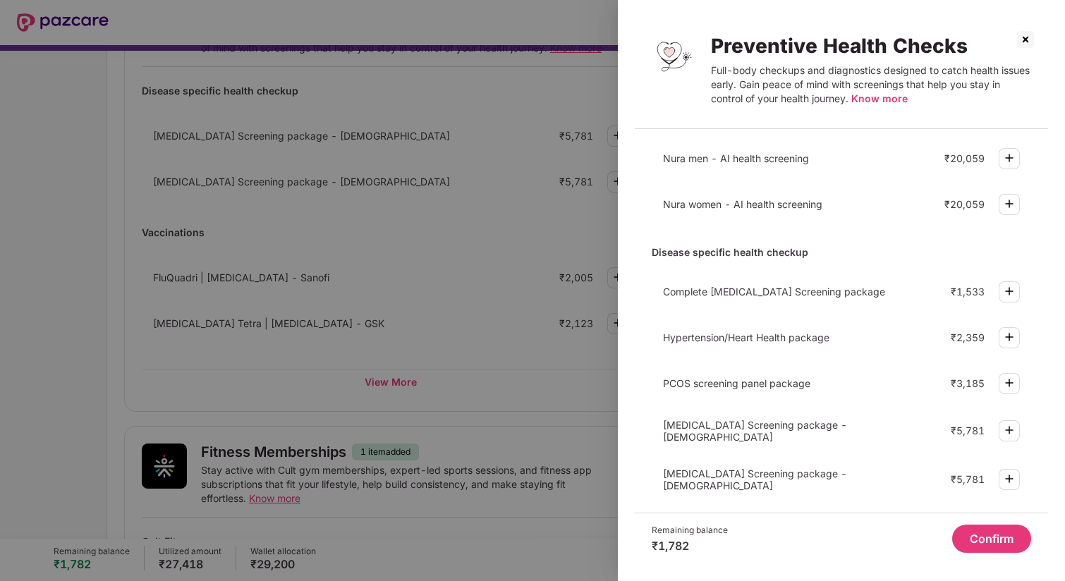
scroll to position [0, 0]
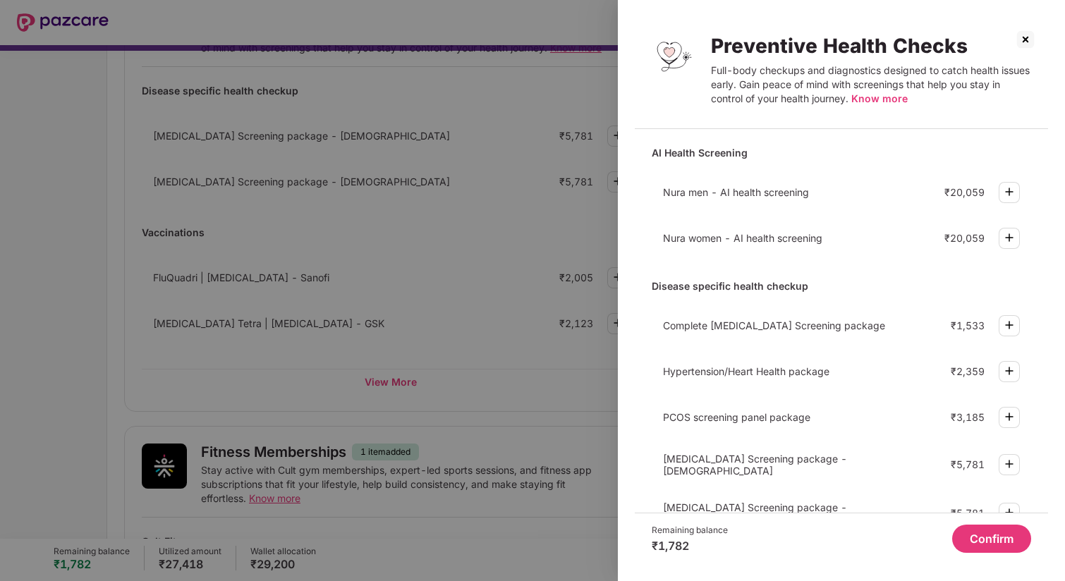
click at [1011, 182] on div at bounding box center [1009, 192] width 21 height 21
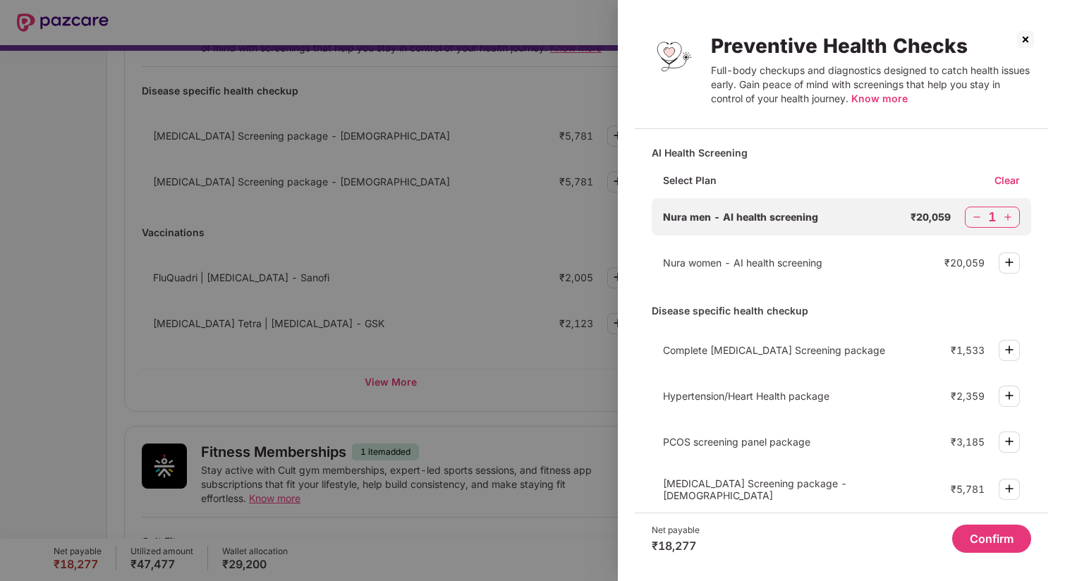
click at [1006, 175] on div "Clear" at bounding box center [1012, 179] width 37 height 13
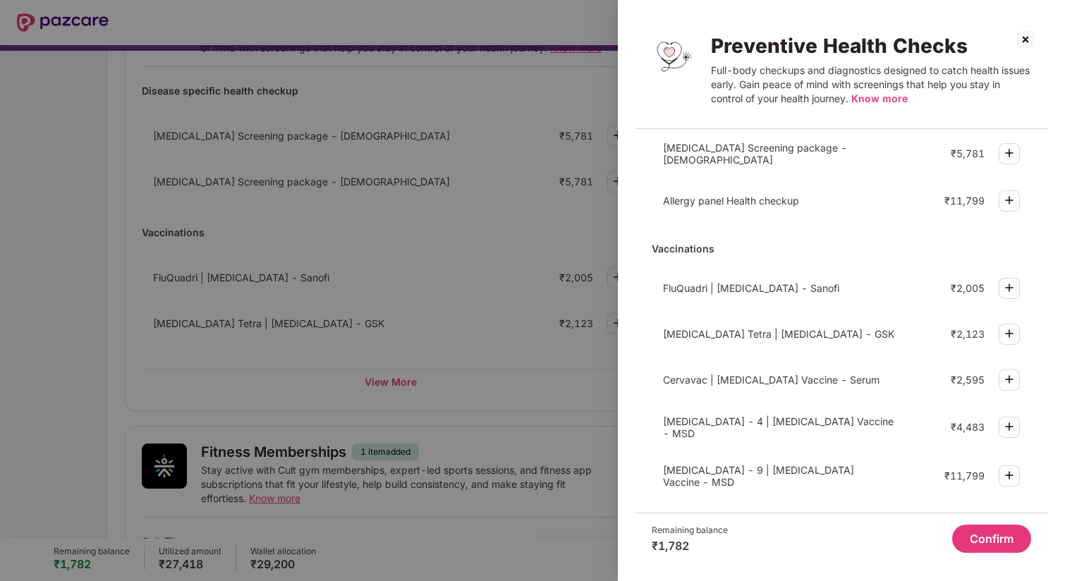
scroll to position [365, 0]
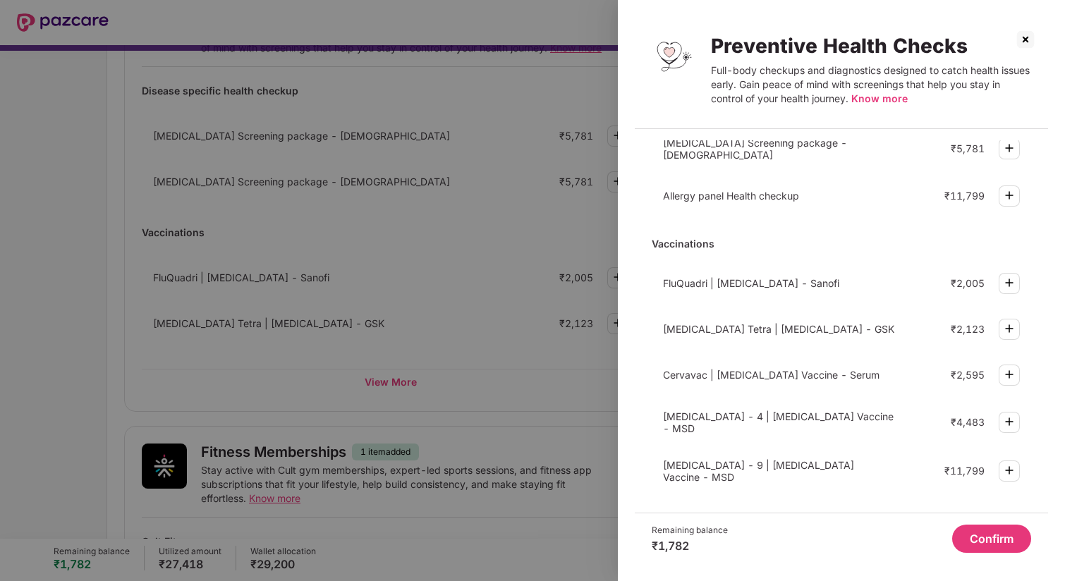
click at [591, 324] on div at bounding box center [532, 290] width 1065 height 581
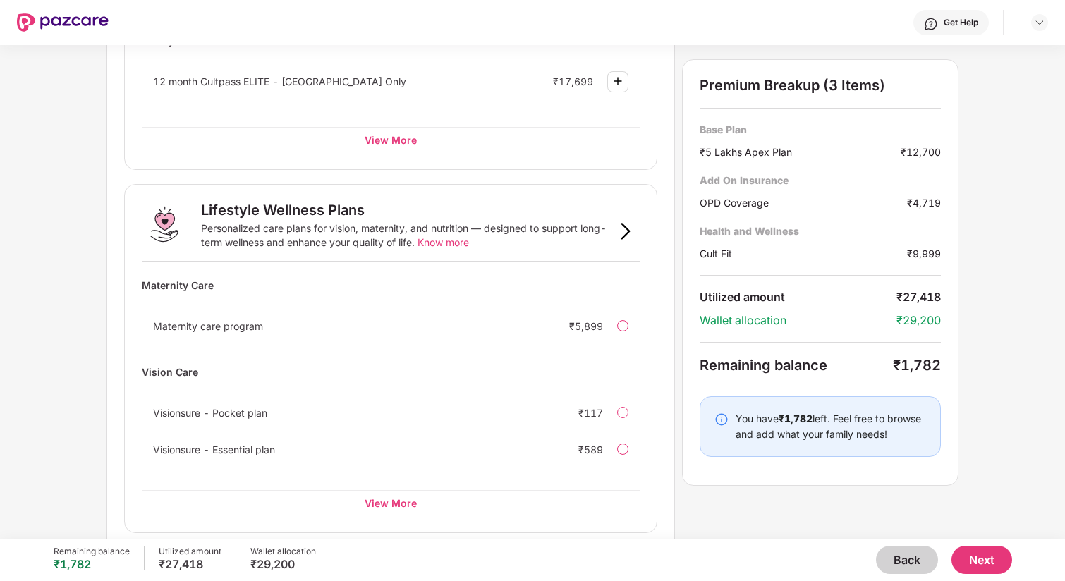
scroll to position [860, 0]
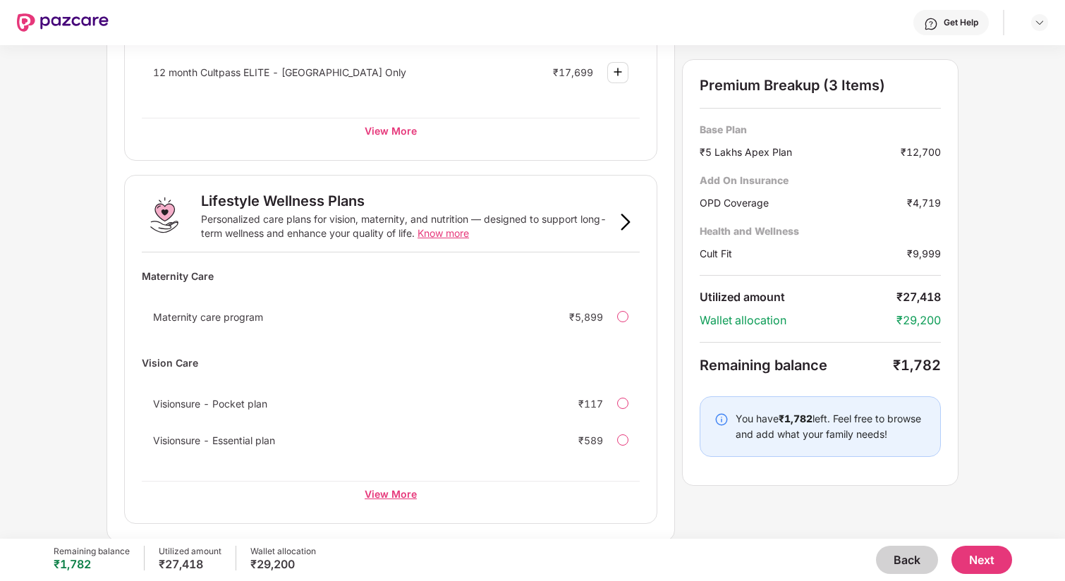
click at [398, 501] on div "View More" at bounding box center [391, 493] width 498 height 25
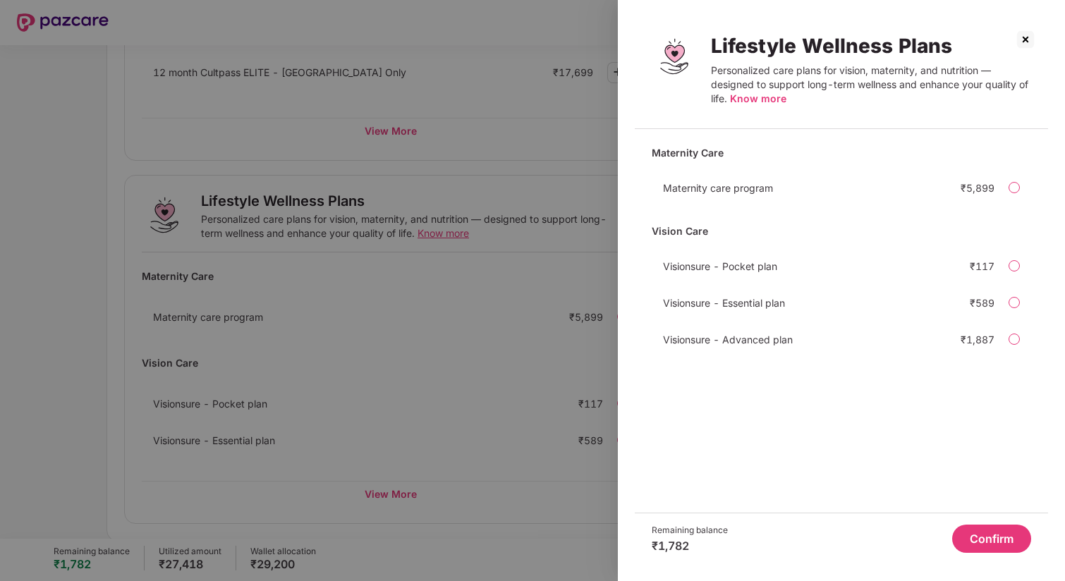
click at [573, 356] on div at bounding box center [532, 290] width 1065 height 581
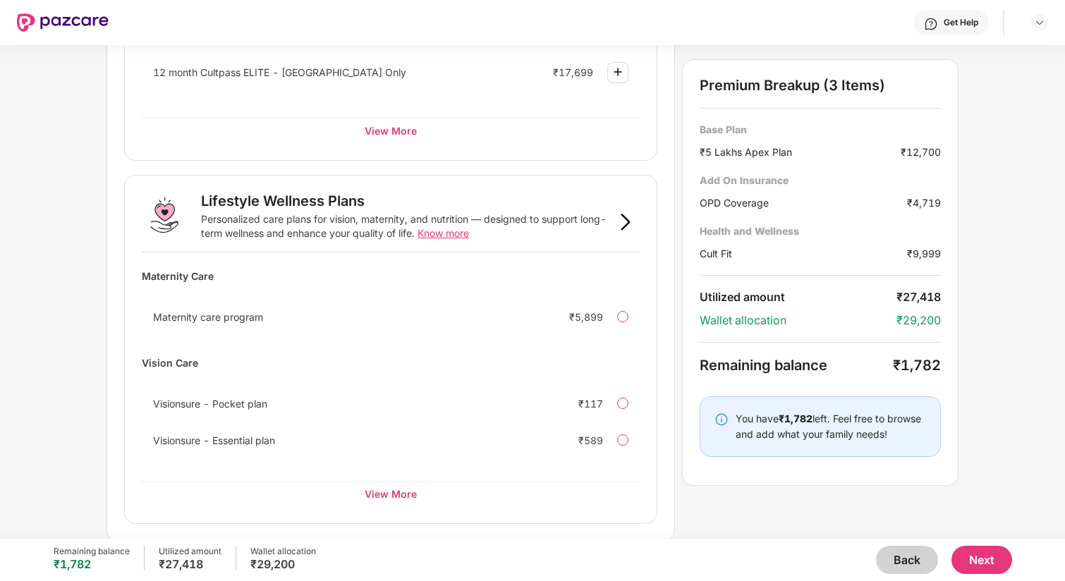
click at [991, 555] on button "Next" at bounding box center [981, 560] width 61 height 28
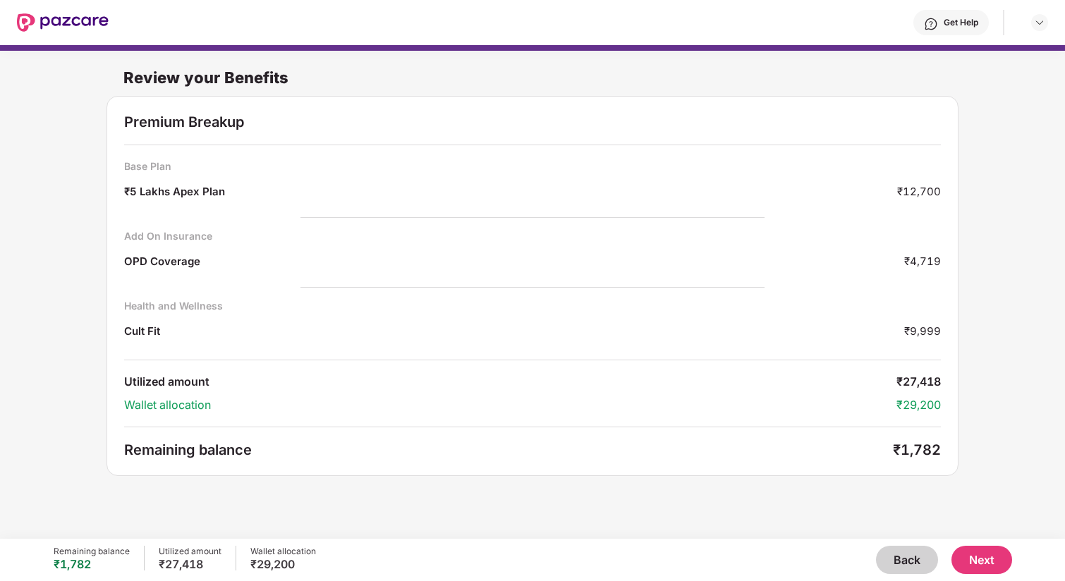
click at [903, 561] on button "Back" at bounding box center [907, 560] width 62 height 28
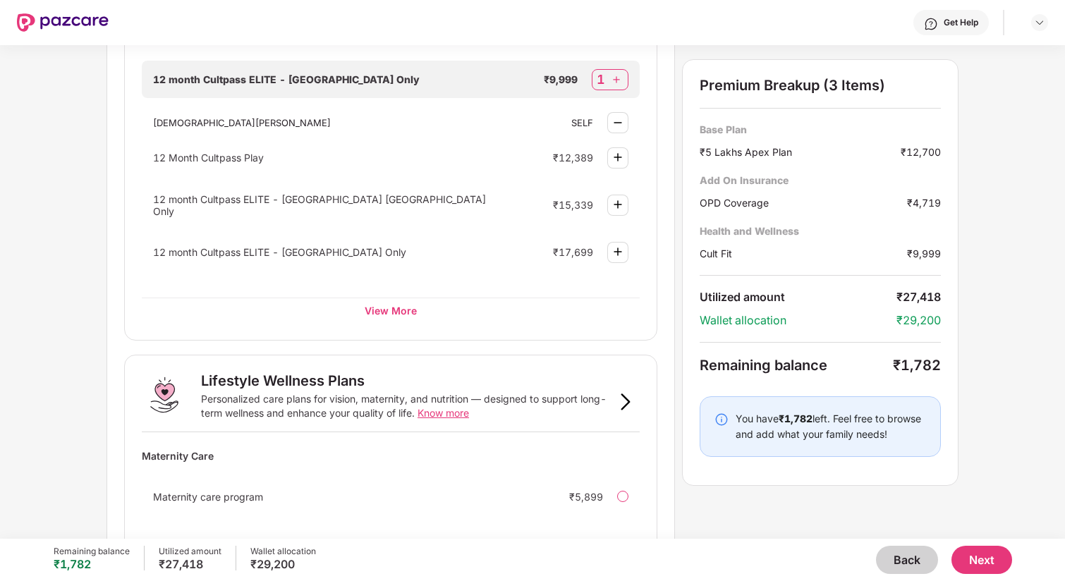
scroll to position [673, 0]
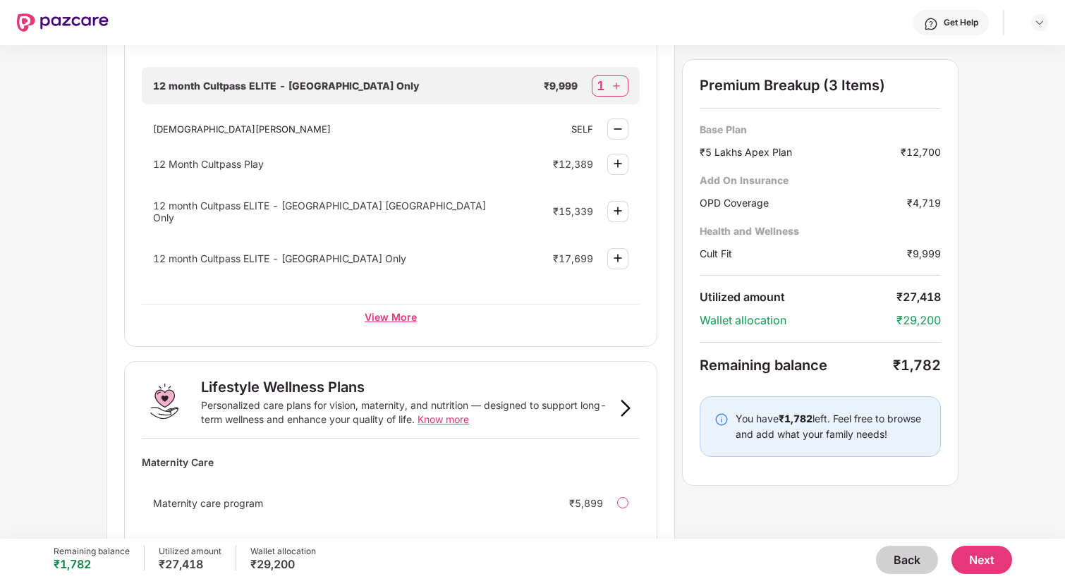
click at [401, 321] on div "View More" at bounding box center [391, 316] width 498 height 25
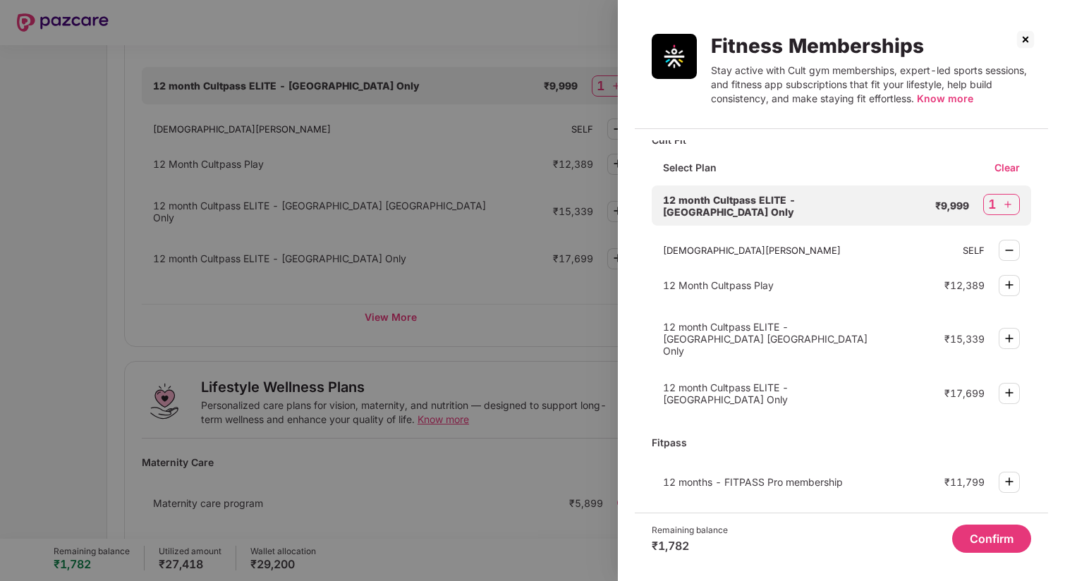
scroll to position [13, 0]
click at [350, 271] on div at bounding box center [532, 290] width 1065 height 581
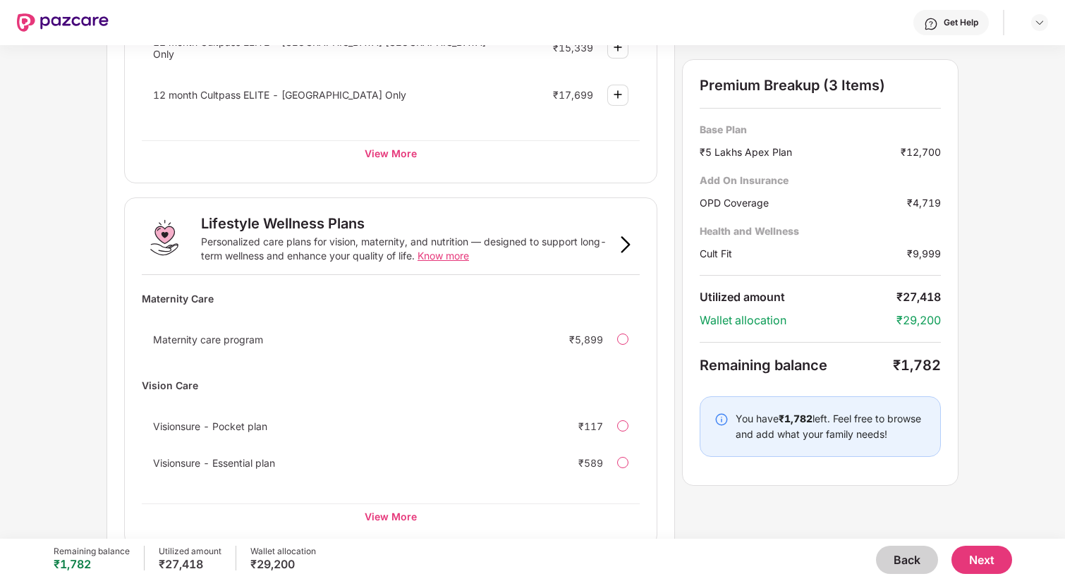
scroll to position [860, 0]
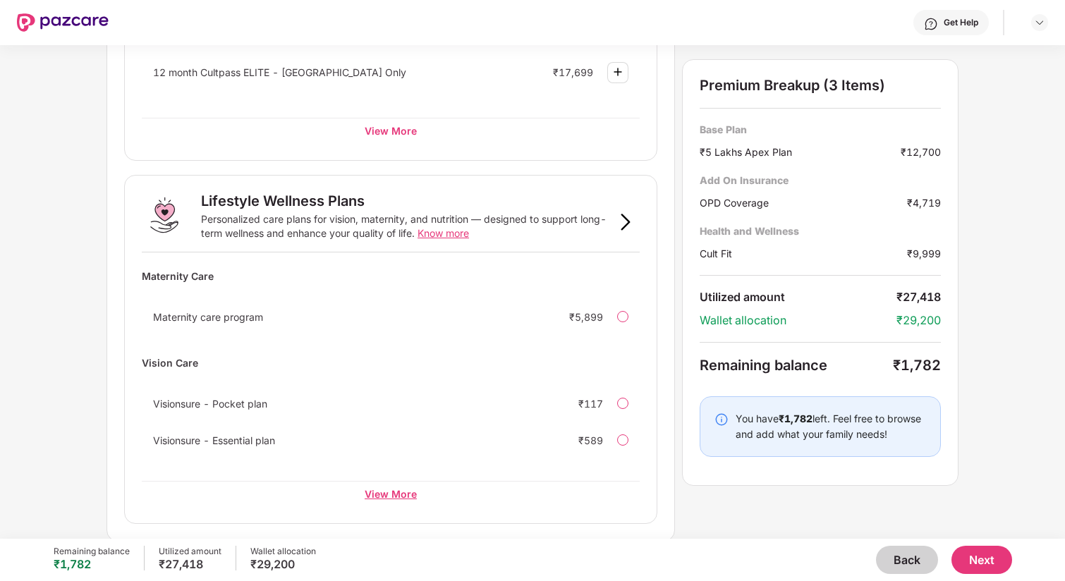
click at [384, 487] on div "View More" at bounding box center [391, 493] width 498 height 25
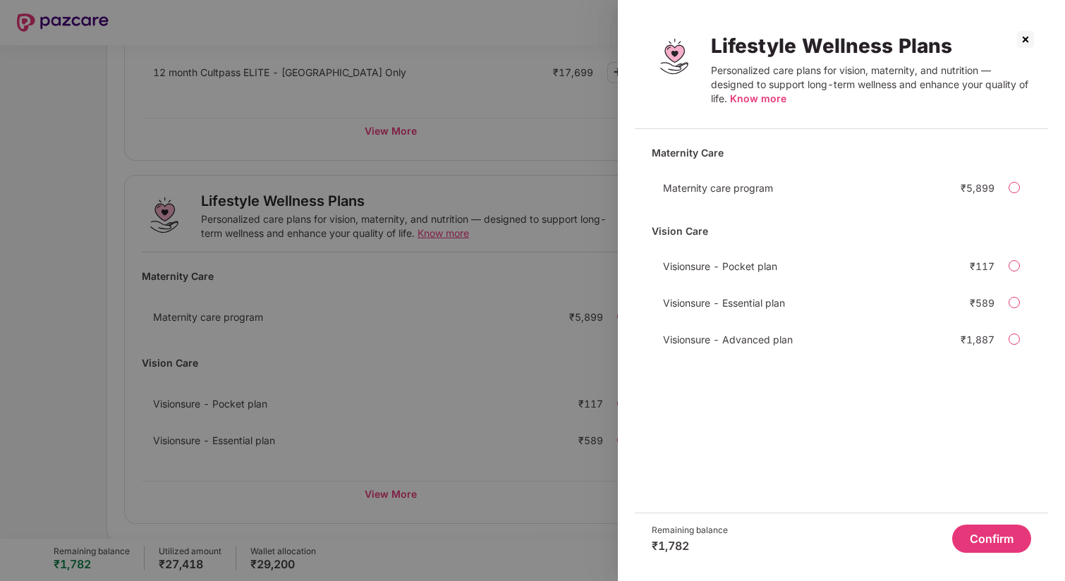
click at [775, 97] on span "Know more" at bounding box center [758, 98] width 56 height 12
click at [310, 237] on div at bounding box center [532, 290] width 1065 height 581
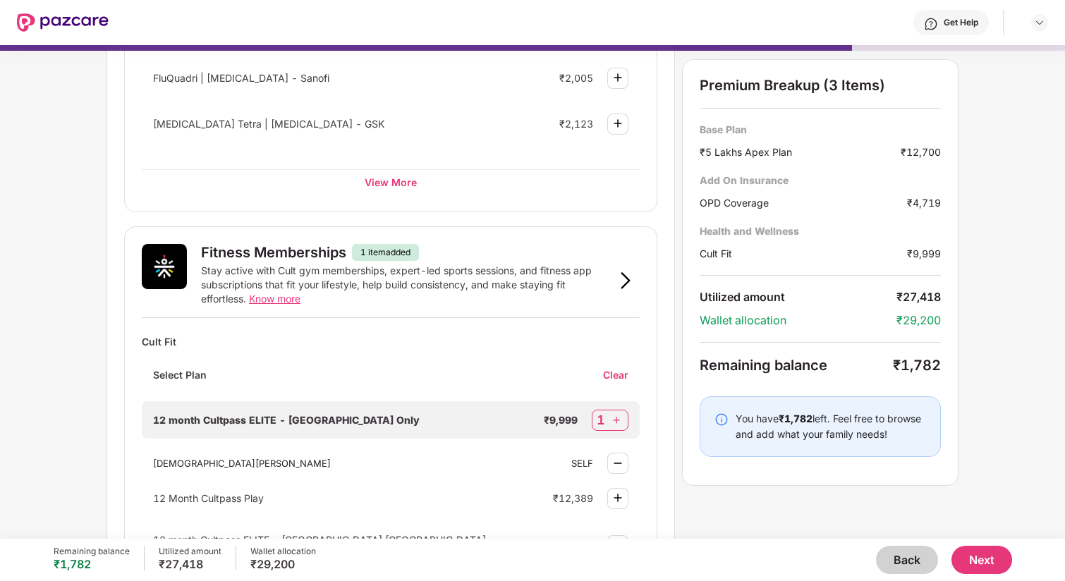
scroll to position [304, 0]
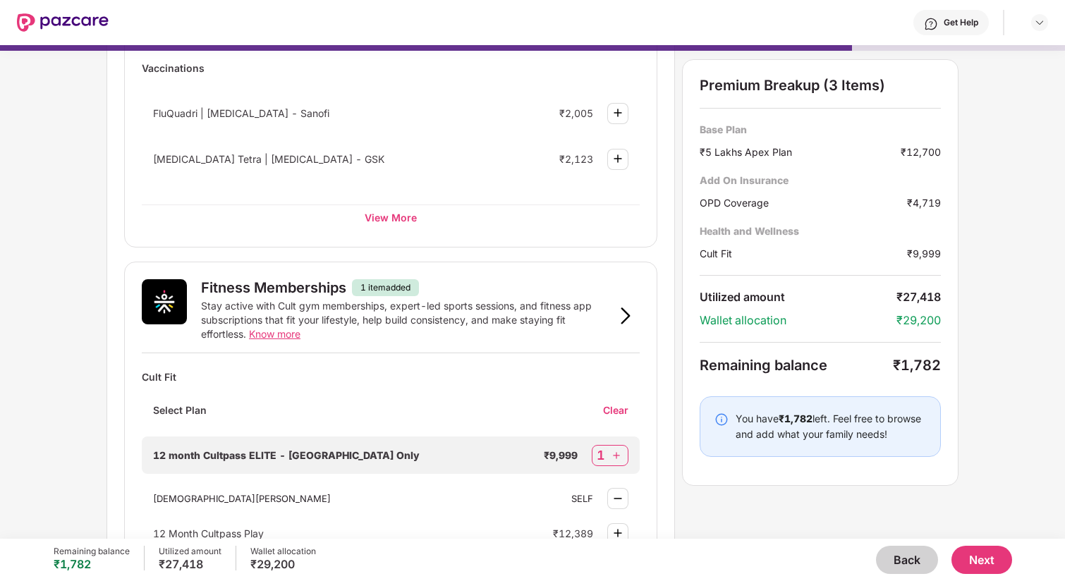
click at [894, 549] on button "Back" at bounding box center [907, 560] width 62 height 28
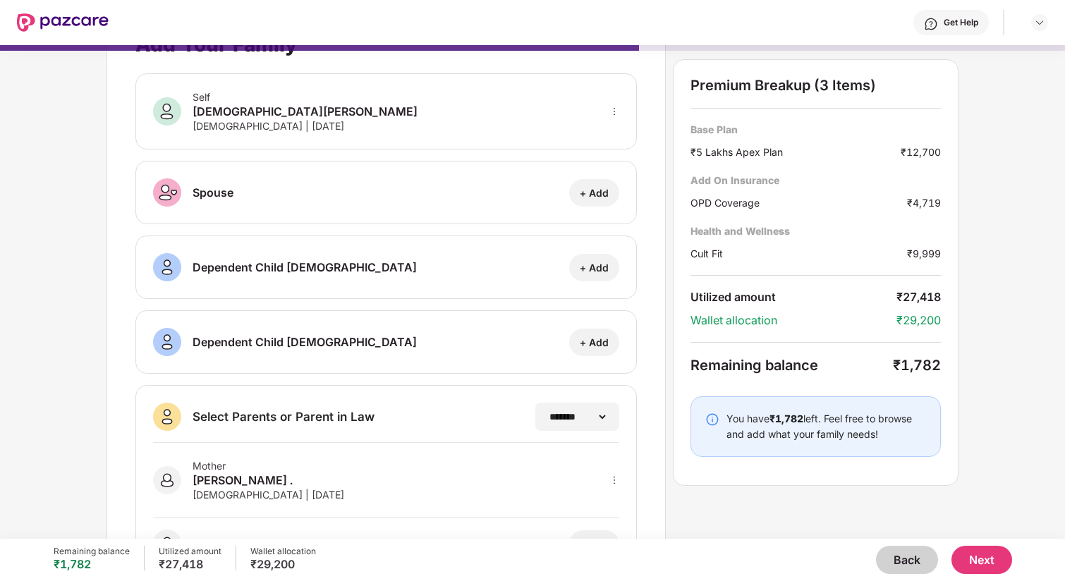
scroll to position [0, 0]
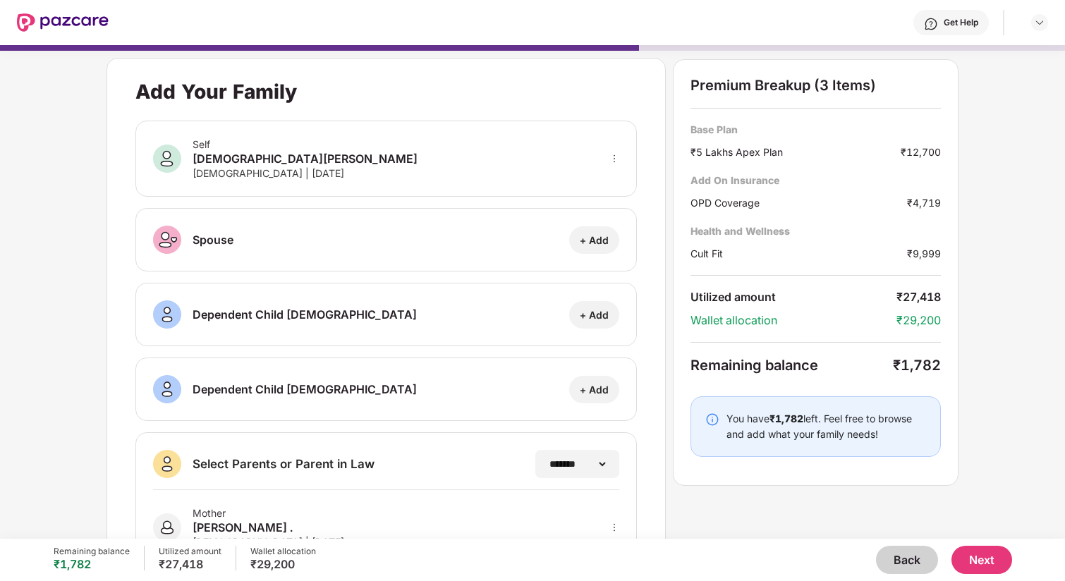
click at [903, 561] on button "Back" at bounding box center [907, 560] width 62 height 28
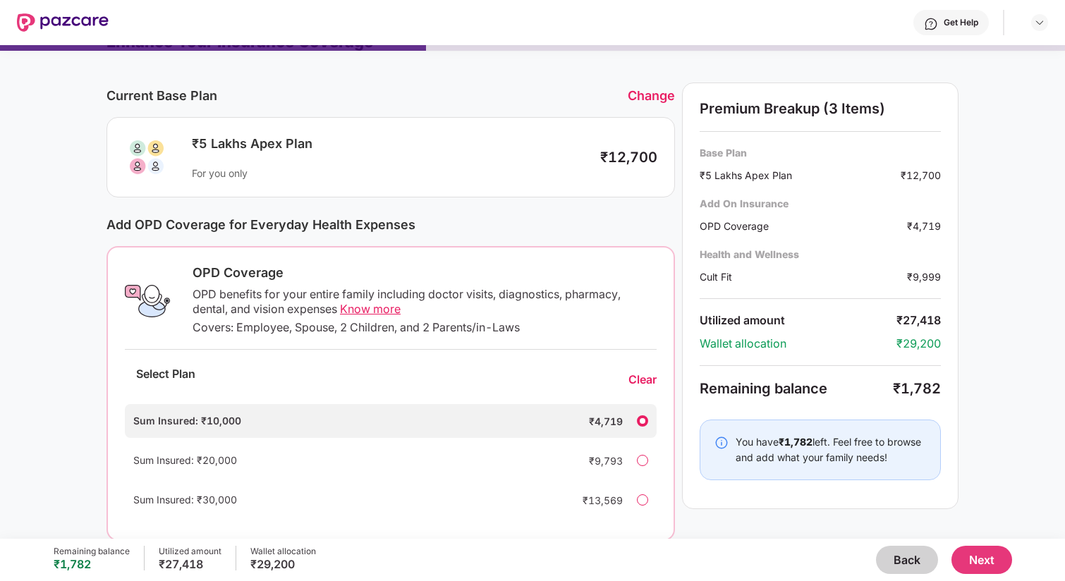
scroll to position [25, 0]
click at [903, 558] on button "Back" at bounding box center [907, 560] width 62 height 28
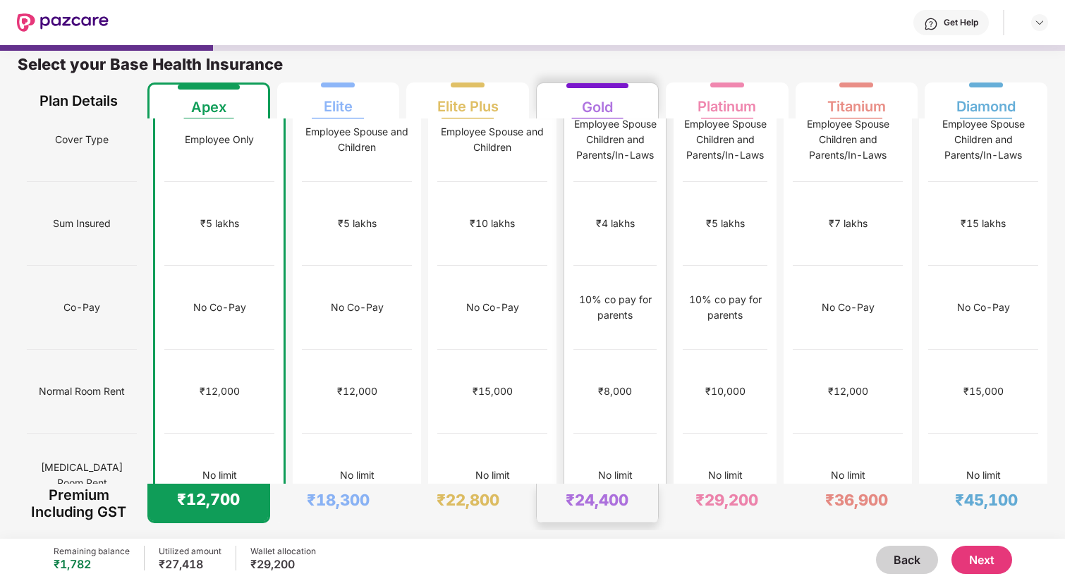
scroll to position [0, 0]
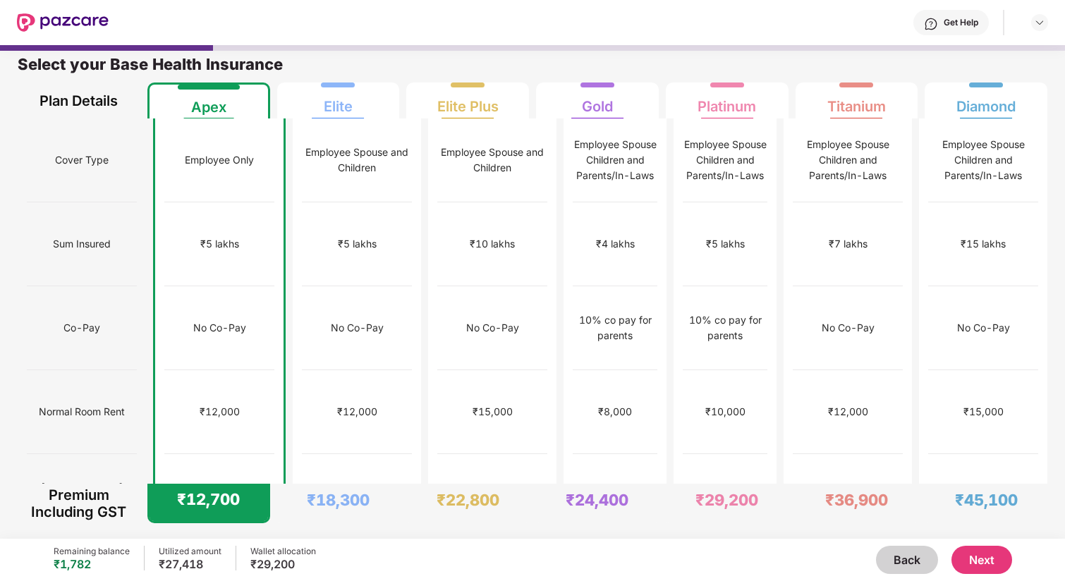
click at [982, 553] on button "Next" at bounding box center [981, 560] width 61 height 28
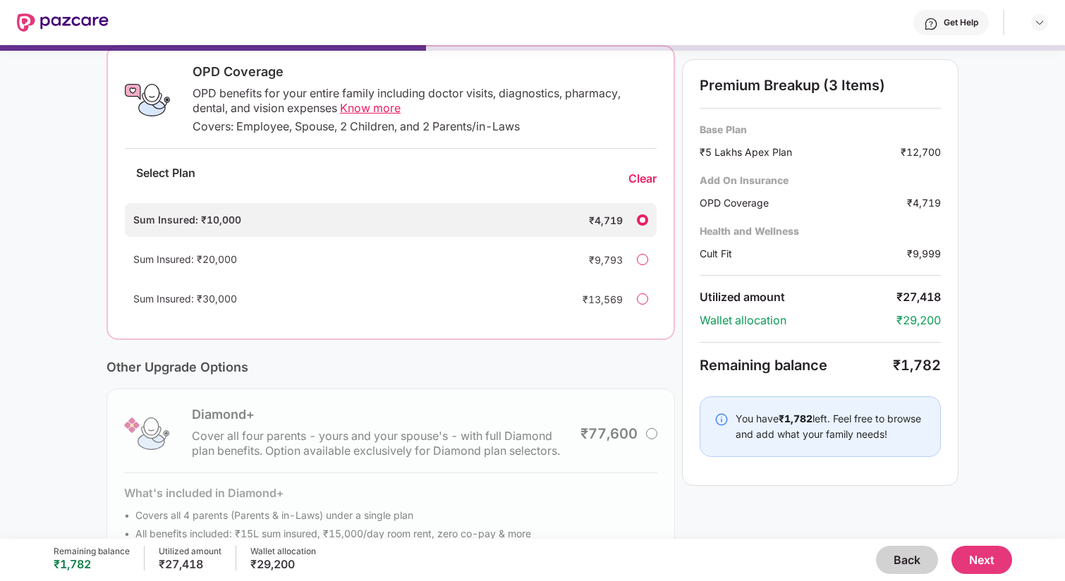
scroll to position [220, 0]
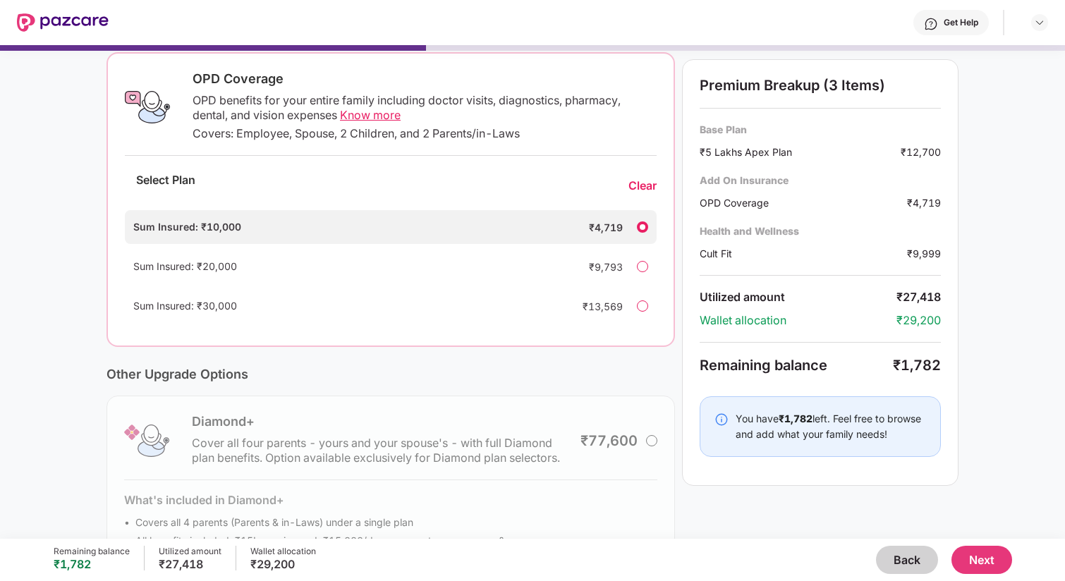
click at [988, 558] on button "Next" at bounding box center [981, 560] width 61 height 28
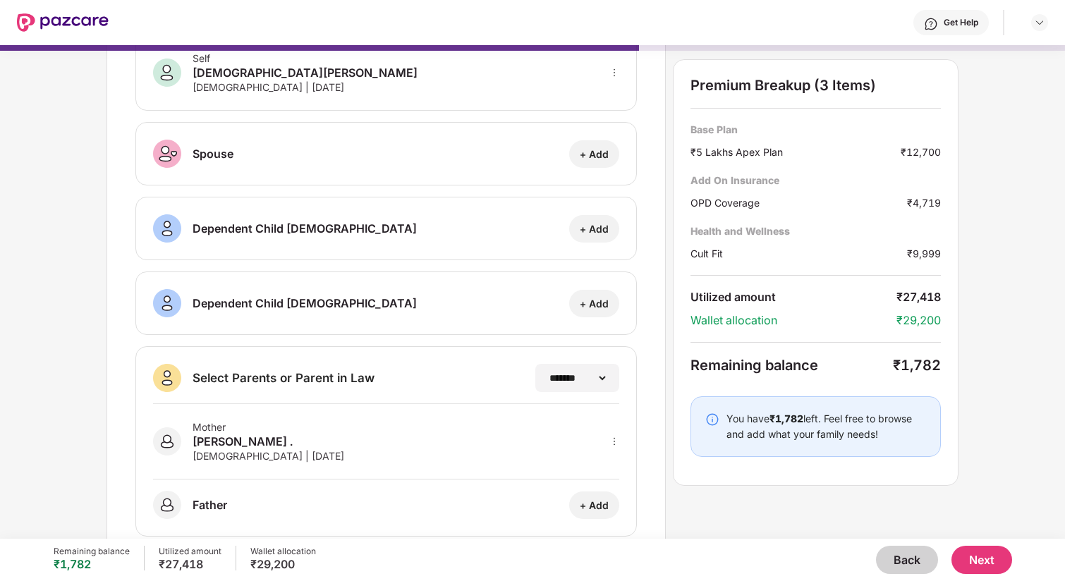
scroll to position [116, 0]
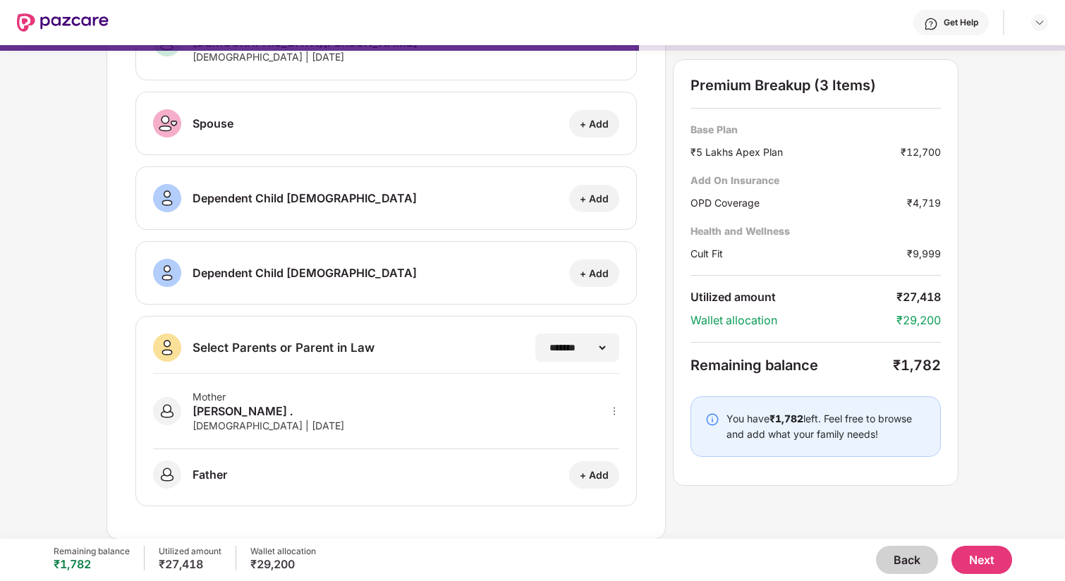
click at [991, 556] on button "Next" at bounding box center [981, 560] width 61 height 28
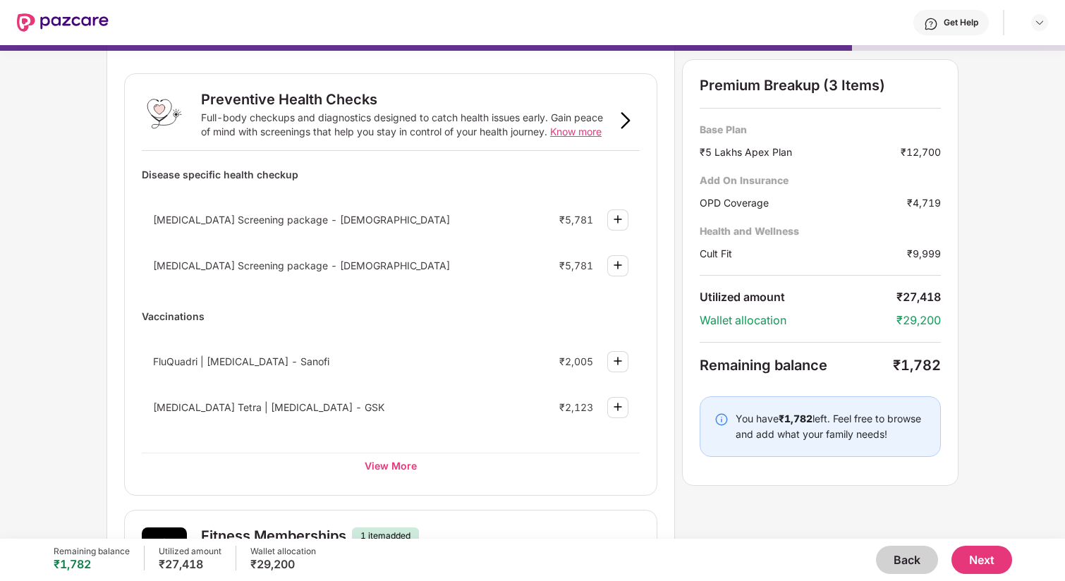
scroll to position [80, 0]
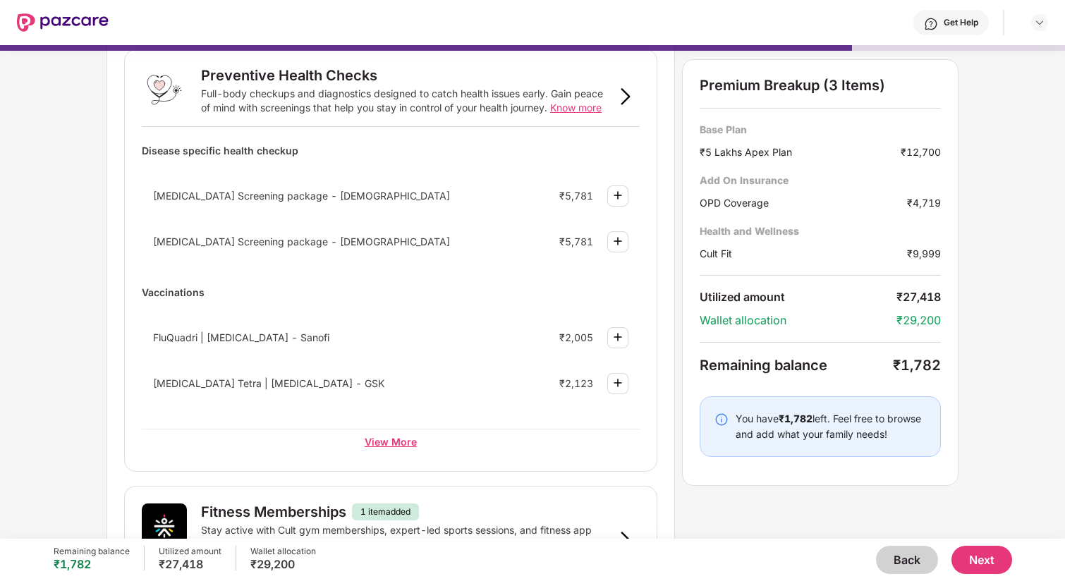
click at [412, 435] on div "View More" at bounding box center [391, 441] width 498 height 25
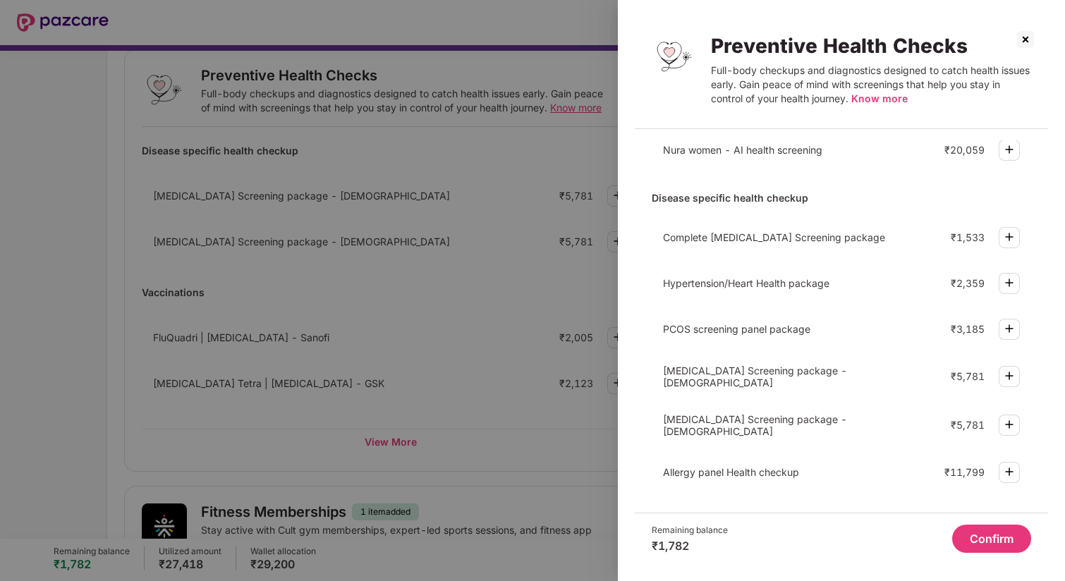
scroll to position [0, 0]
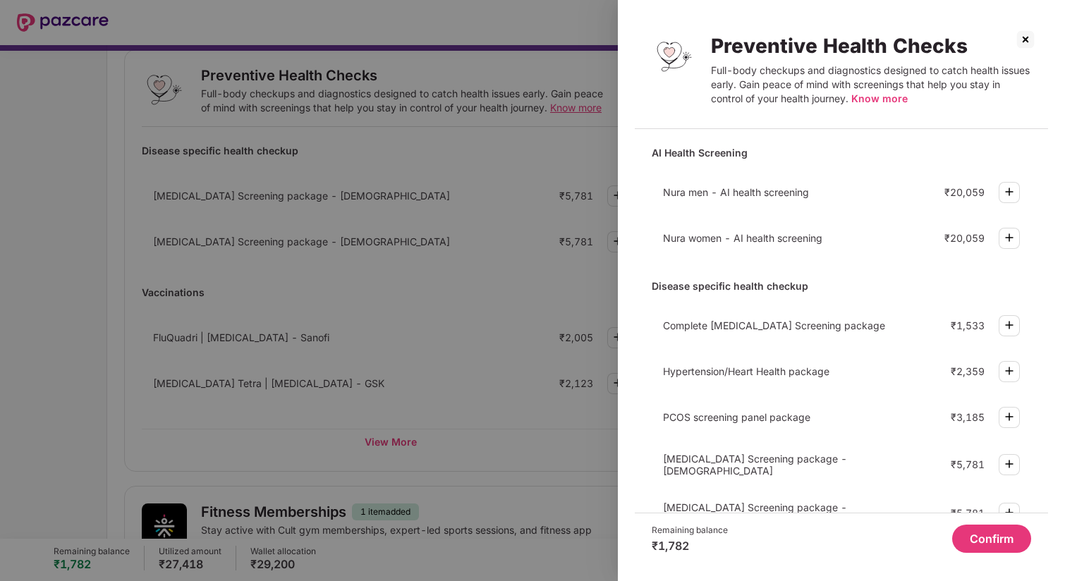
click at [868, 102] on span "Know more" at bounding box center [879, 98] width 56 height 12
click at [495, 255] on div at bounding box center [532, 290] width 1065 height 581
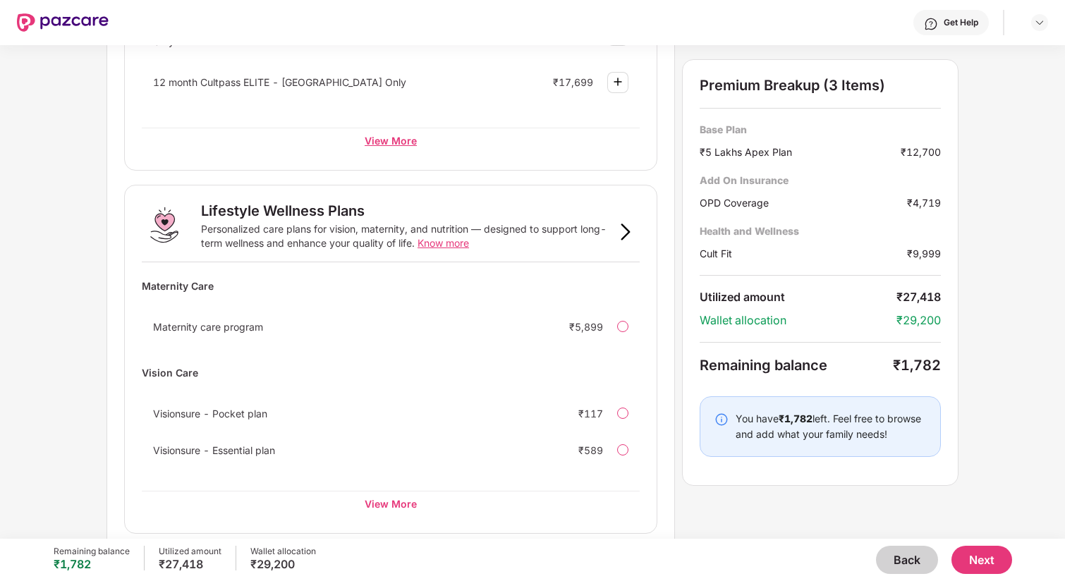
scroll to position [860, 0]
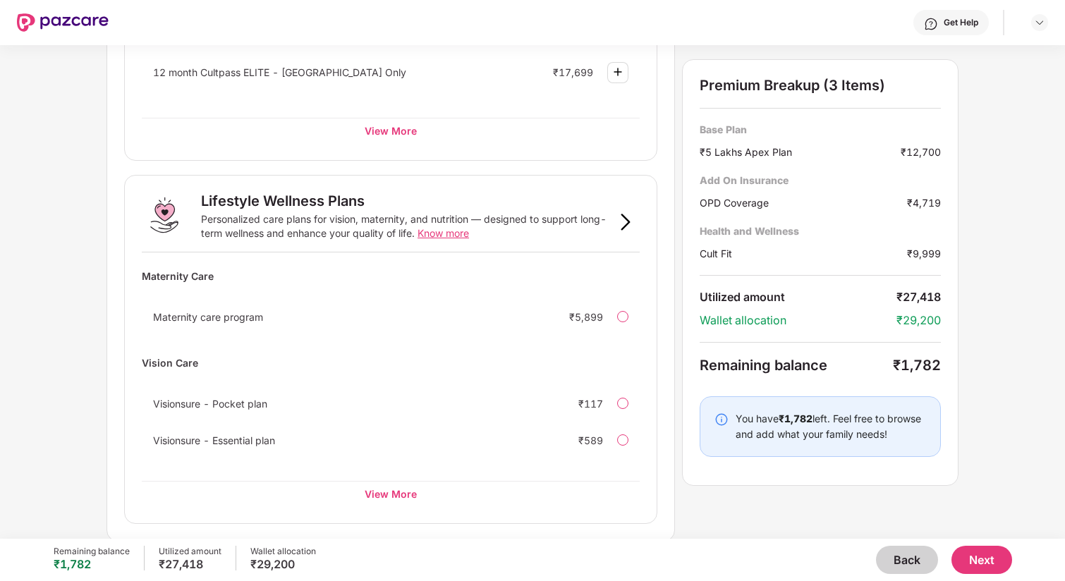
click at [990, 572] on button "Next" at bounding box center [981, 560] width 61 height 28
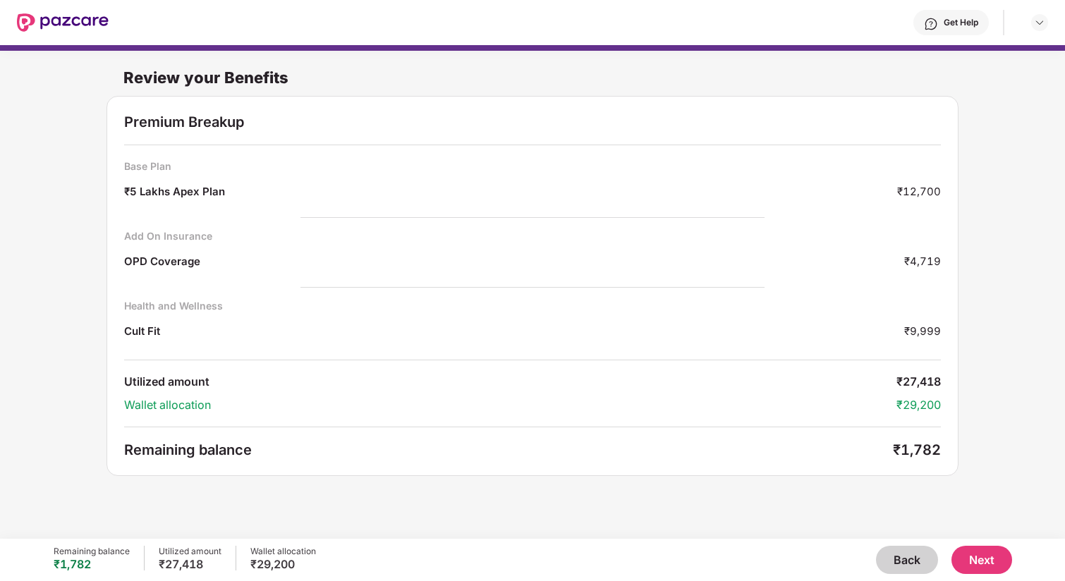
click at [976, 561] on button "Next" at bounding box center [981, 560] width 61 height 28
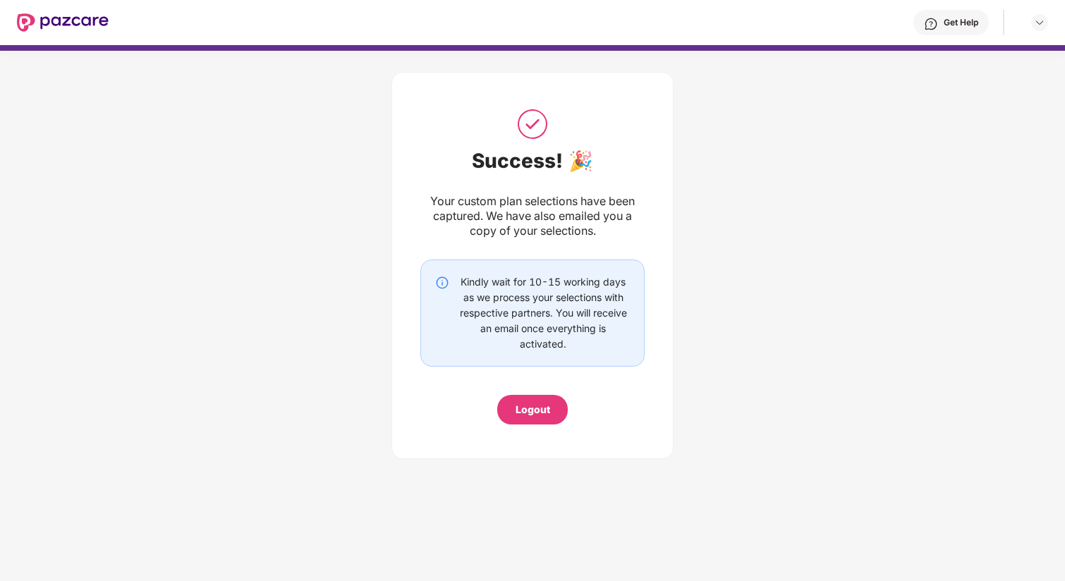
click at [553, 410] on div "Logout" at bounding box center [532, 410] width 71 height 30
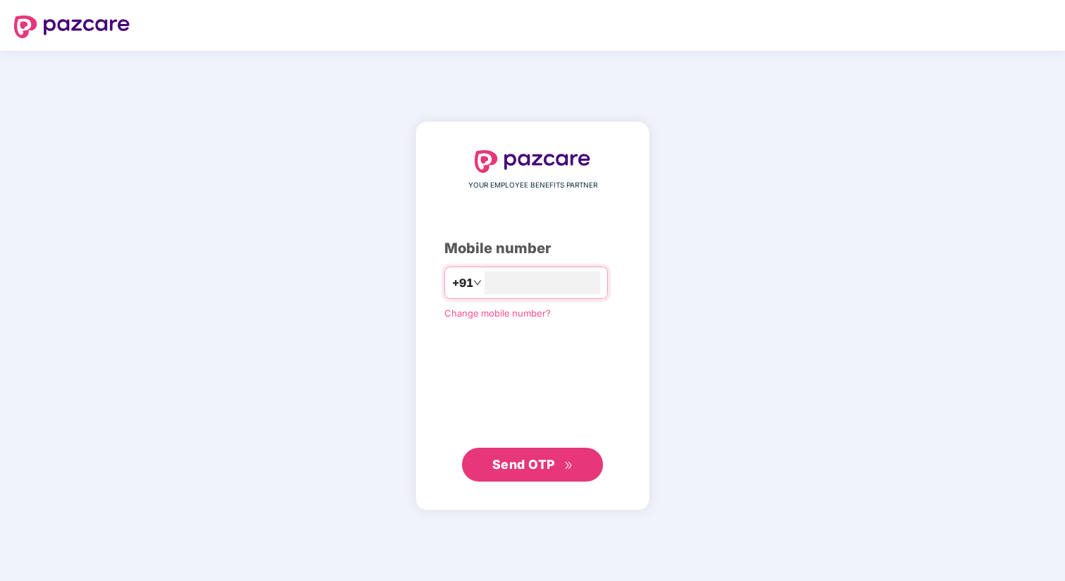
type input "**********"
click at [540, 458] on span "Send OTP" at bounding box center [523, 464] width 63 height 15
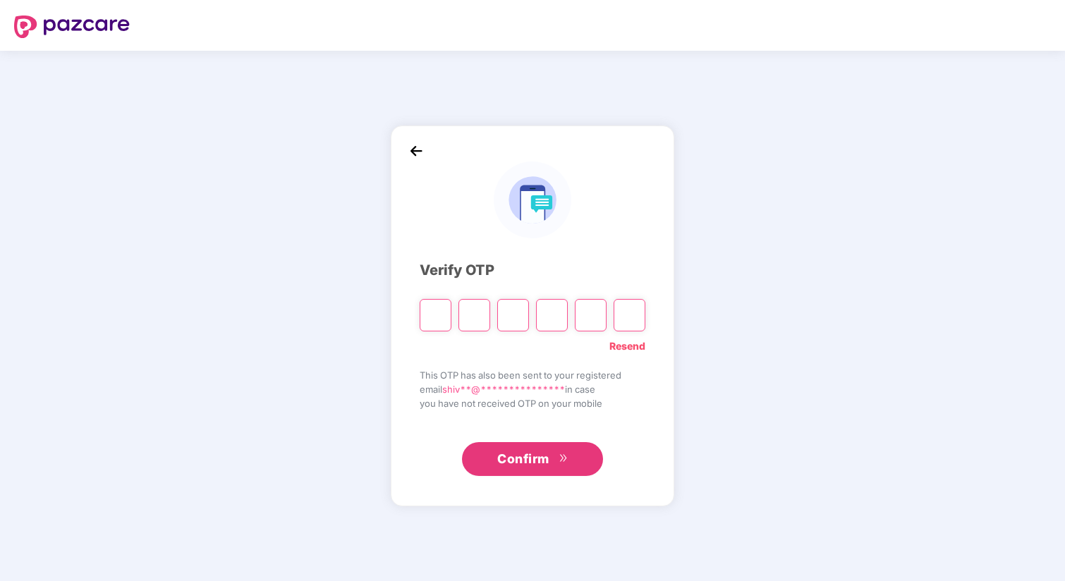
type input "*"
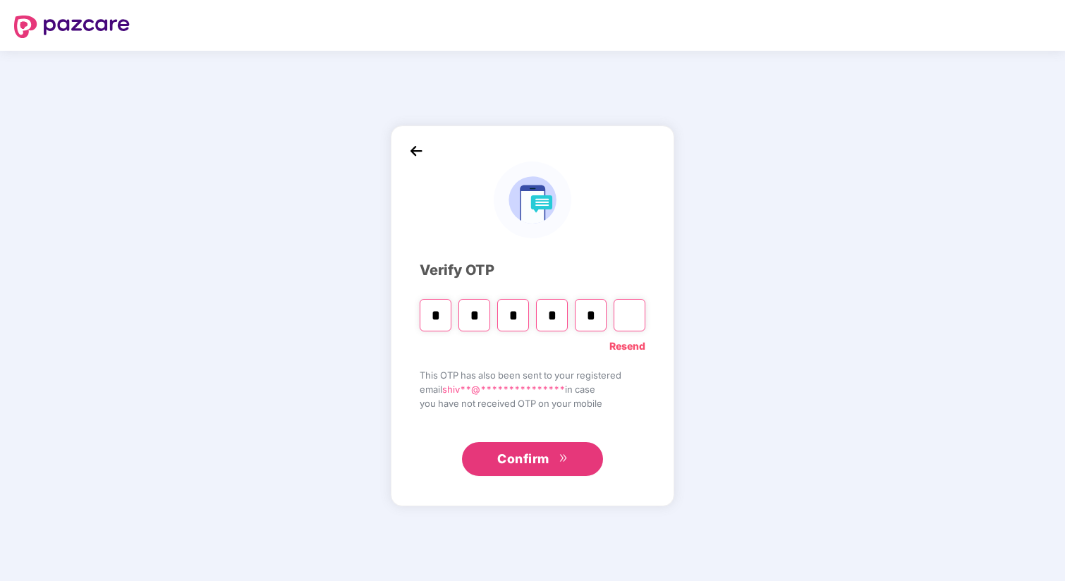
type input "*"
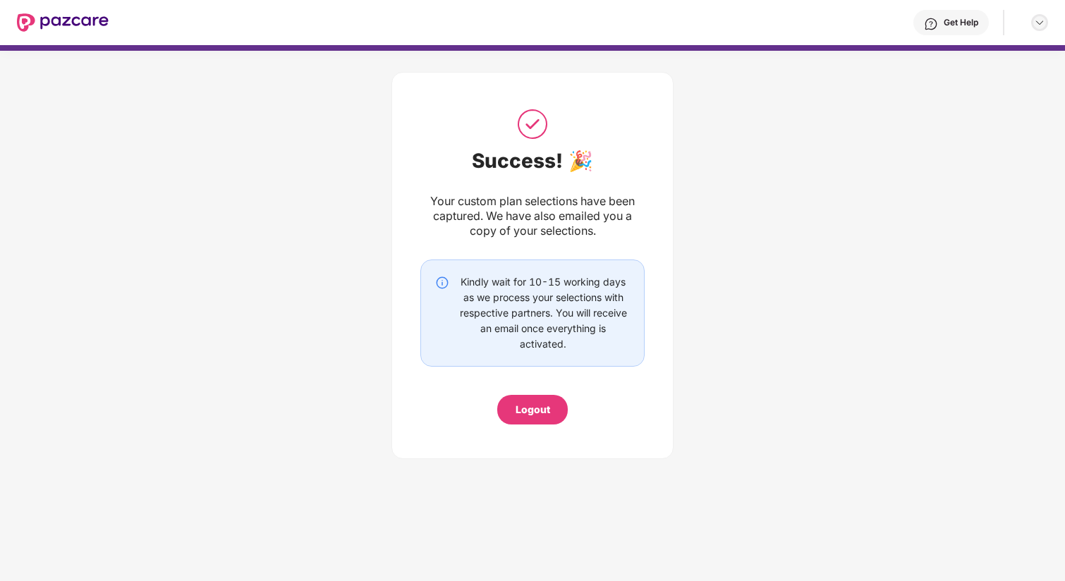
click at [1039, 24] on img at bounding box center [1039, 22] width 11 height 11
